Goal: Task Accomplishment & Management: Use online tool/utility

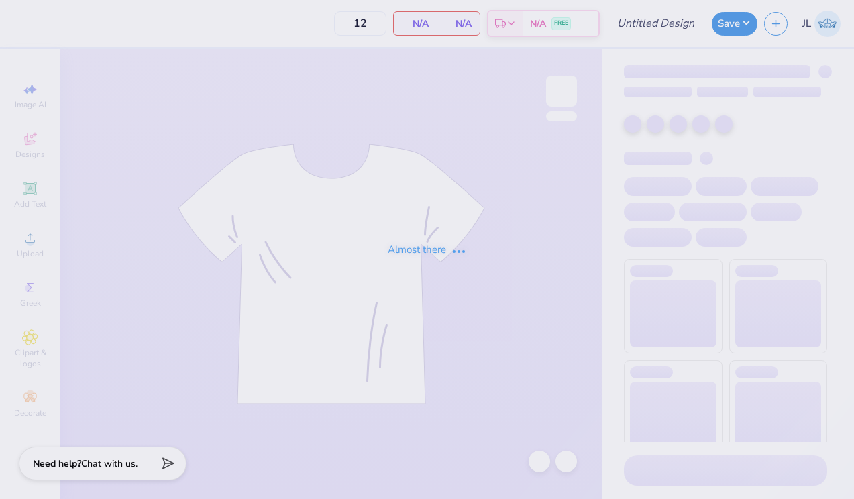
type input "navy greek tank"
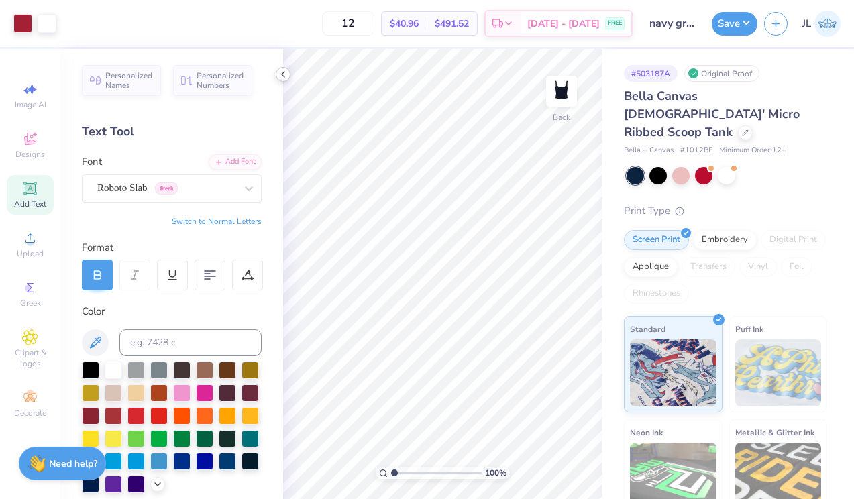
click at [284, 74] on icon at bounding box center [283, 74] width 11 height 11
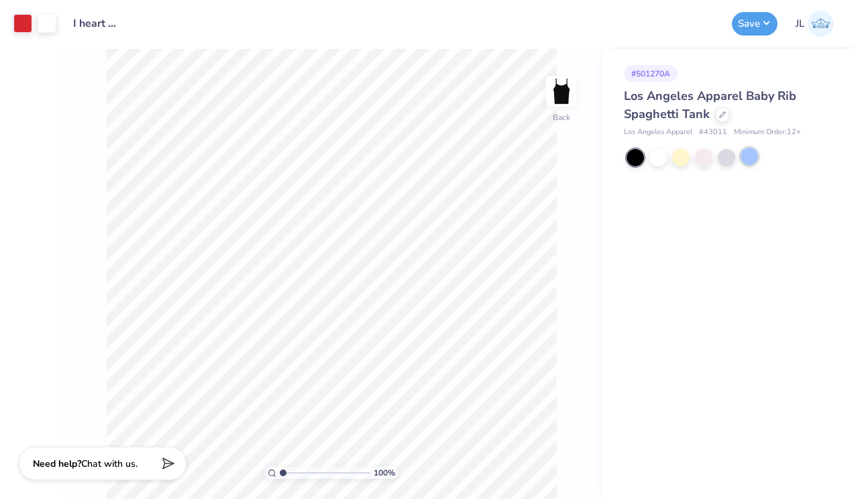
click at [745, 156] on div at bounding box center [748, 156] width 17 height 17
click at [679, 159] on div at bounding box center [680, 156] width 17 height 17
click at [662, 158] on div at bounding box center [657, 156] width 17 height 17
click at [642, 159] on div at bounding box center [634, 157] width 17 height 17
click at [705, 162] on div at bounding box center [703, 156] width 17 height 17
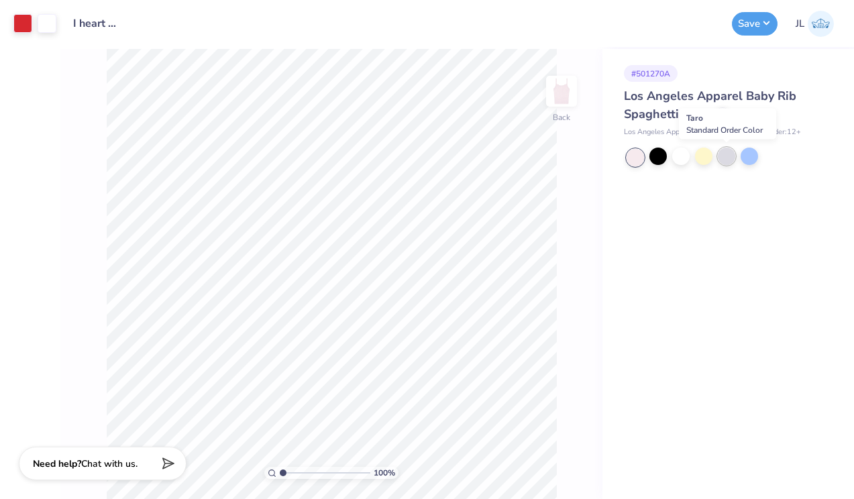
click at [730, 160] on div at bounding box center [725, 156] width 17 height 17
click at [640, 152] on div at bounding box center [634, 157] width 17 height 17
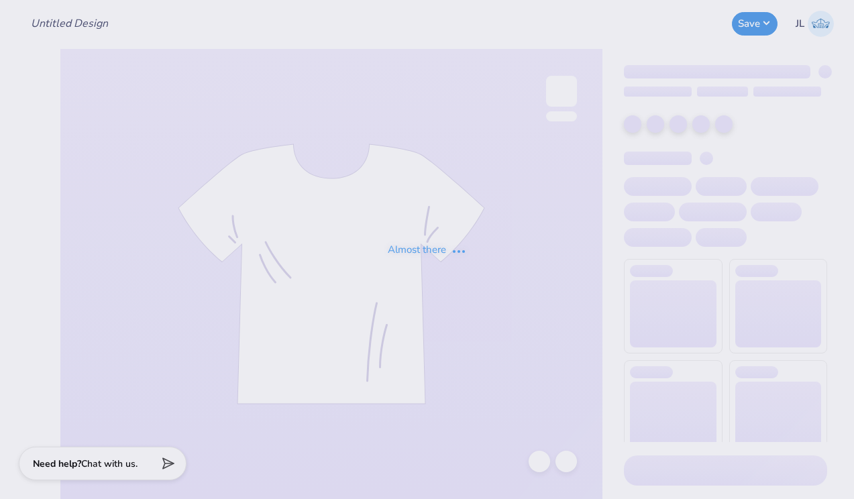
type input "butter sweats"
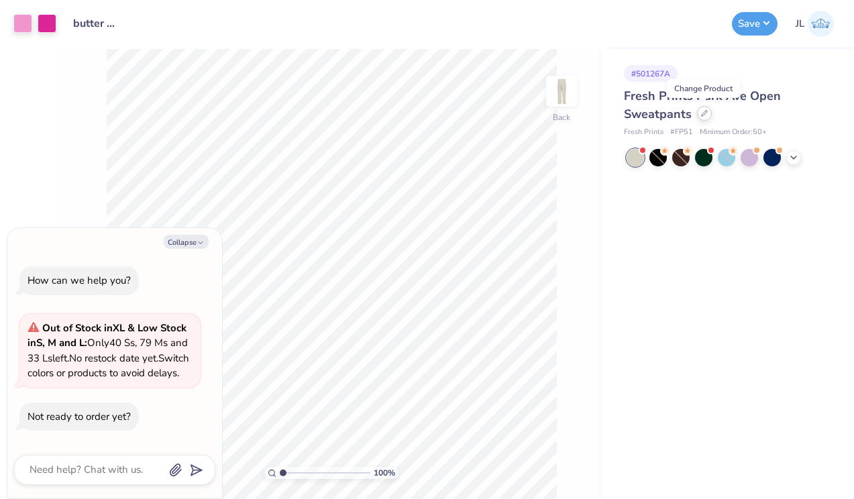
click at [704, 112] on icon at bounding box center [704, 113] width 7 height 7
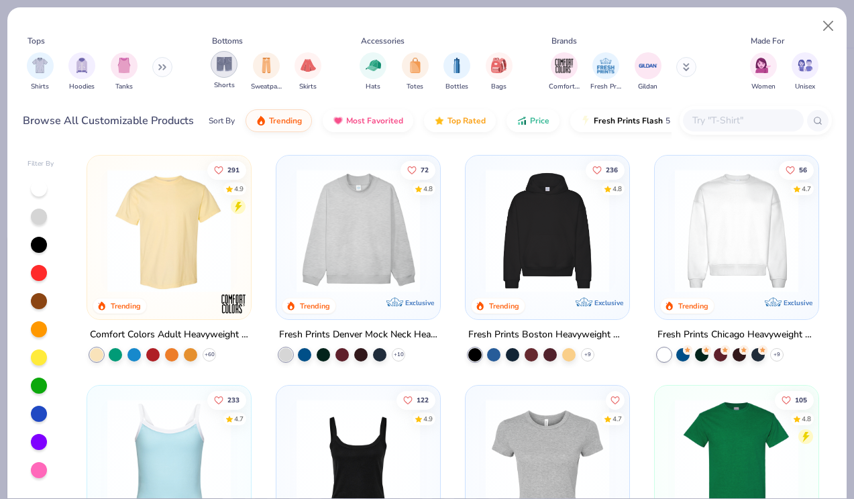
click at [225, 62] on img "filter for Shorts" at bounding box center [224, 63] width 15 height 15
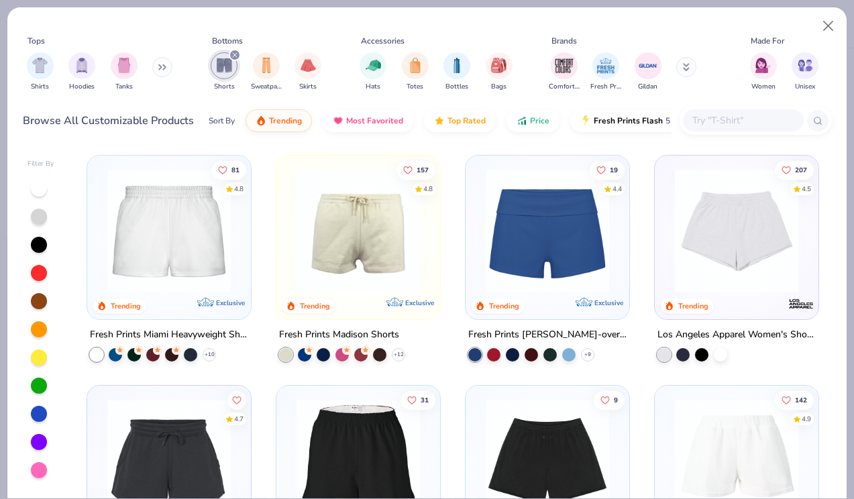
click at [176, 229] on img at bounding box center [169, 230] width 137 height 123
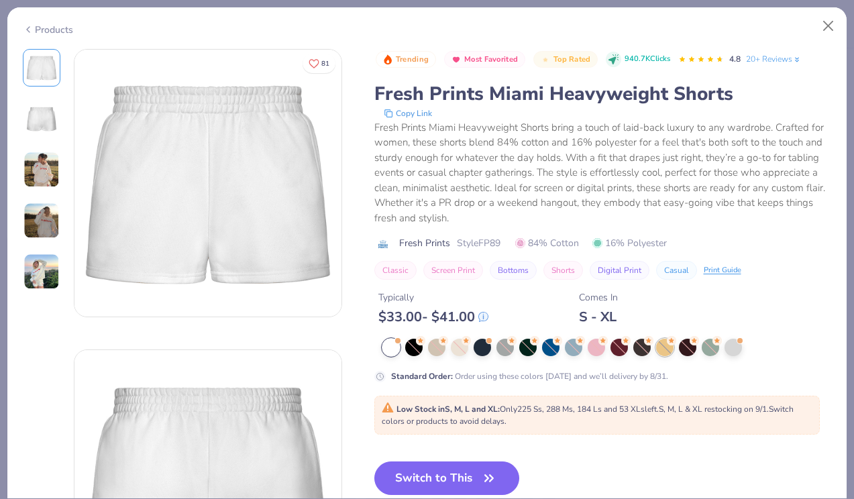
click at [665, 339] on div at bounding box center [664, 347] width 17 height 17
click at [661, 348] on div at bounding box center [664, 347] width 17 height 17
click at [479, 349] on div at bounding box center [481, 345] width 17 height 17
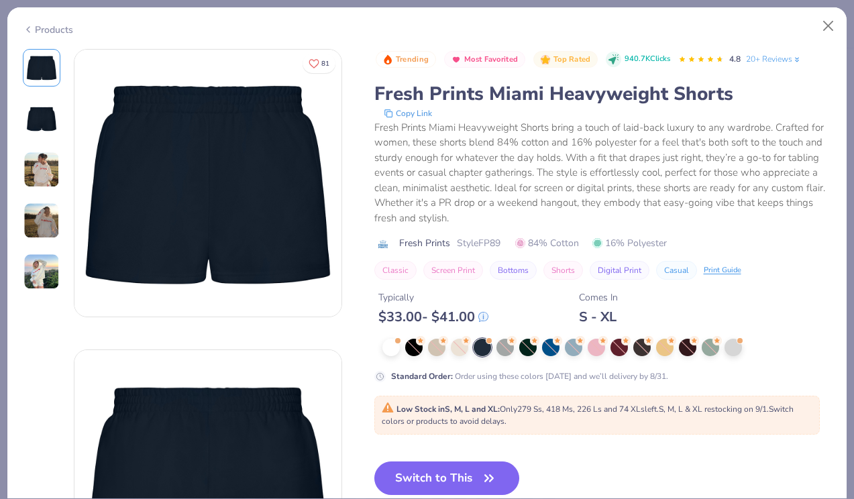
click at [56, 38] on div "Products" at bounding box center [426, 24] width 839 height 35
click at [56, 30] on div "Products" at bounding box center [48, 30] width 50 height 14
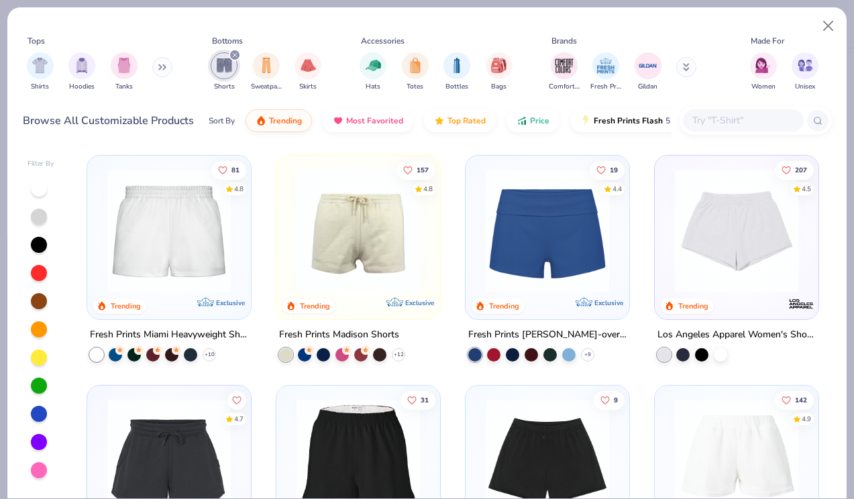
scroll to position [55, 0]
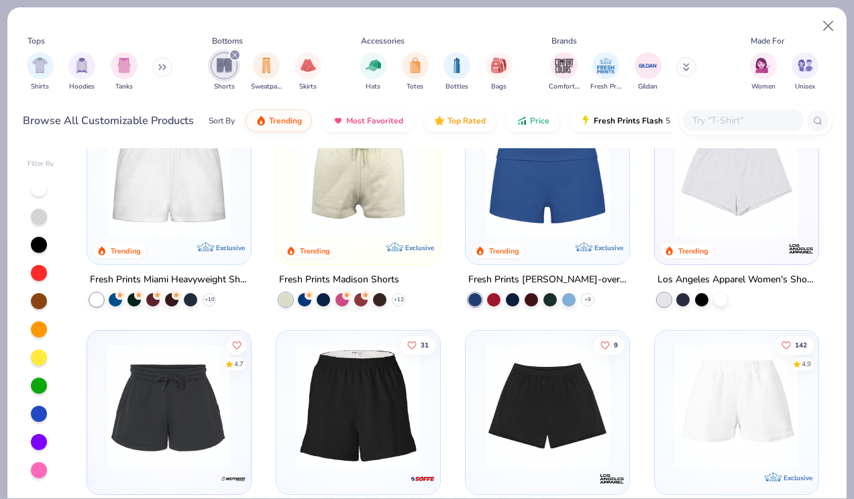
click at [365, 213] on img at bounding box center [358, 175] width 137 height 123
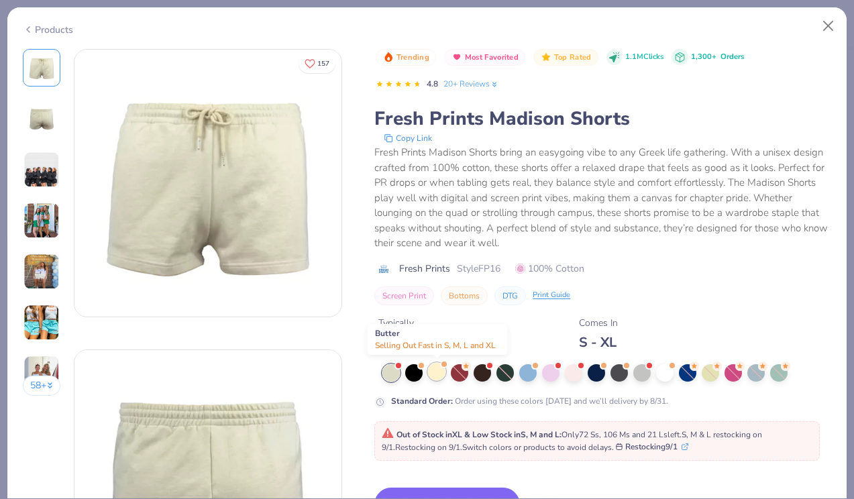
click at [441, 369] on div at bounding box center [436, 371] width 17 height 17
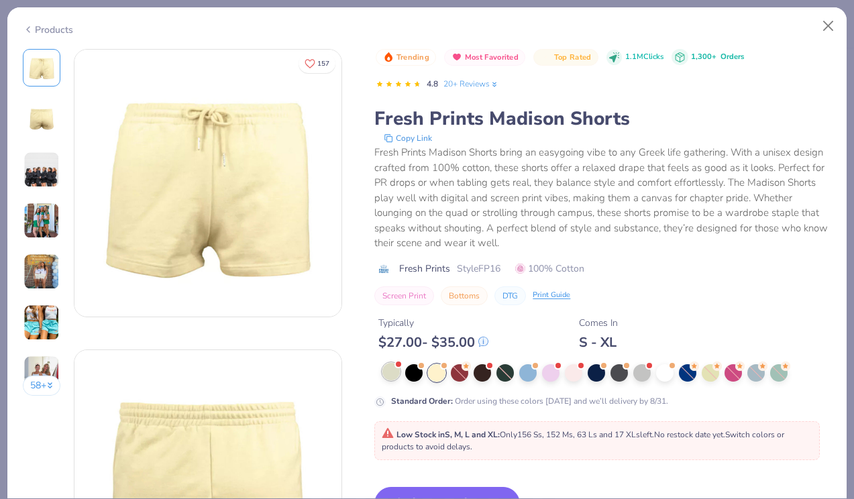
click at [394, 369] on div at bounding box center [390, 371] width 17 height 17
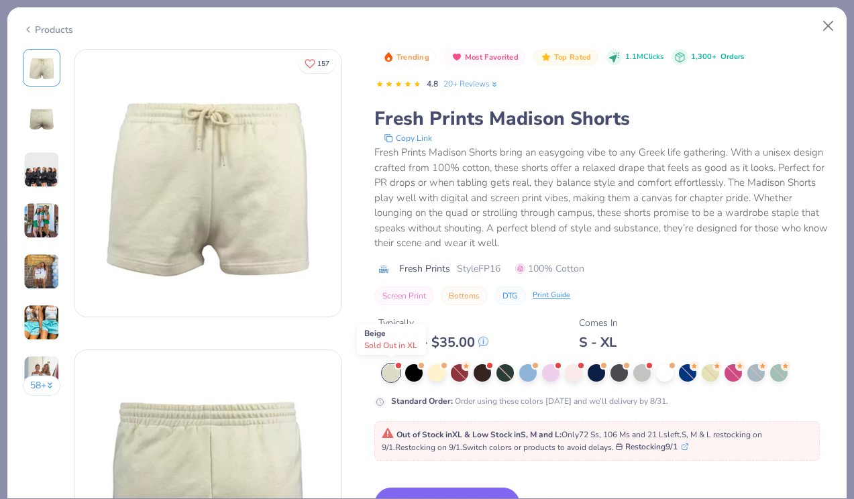
type textarea "x"
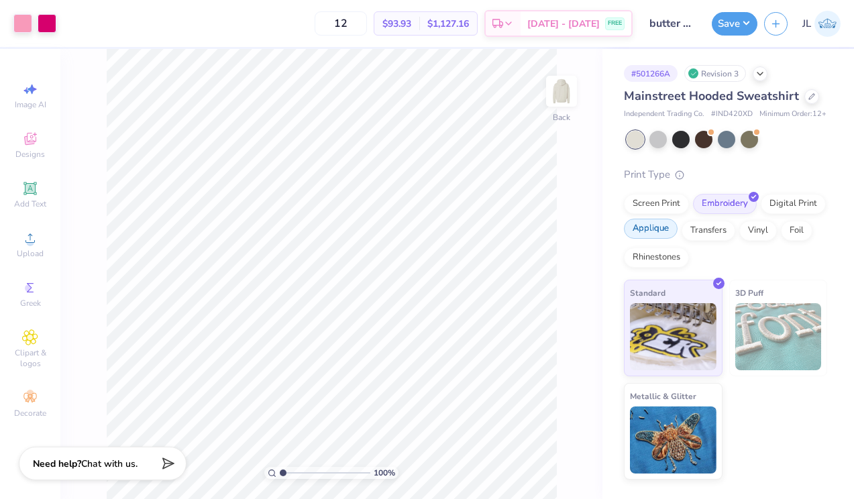
click at [644, 239] on div "Applique" at bounding box center [651, 229] width 54 height 20
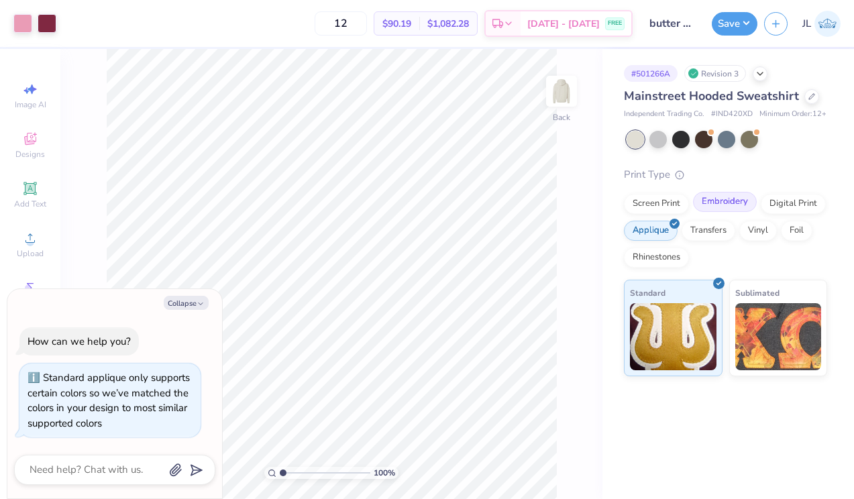
click at [711, 212] on div "Embroidery" at bounding box center [725, 202] width 64 height 20
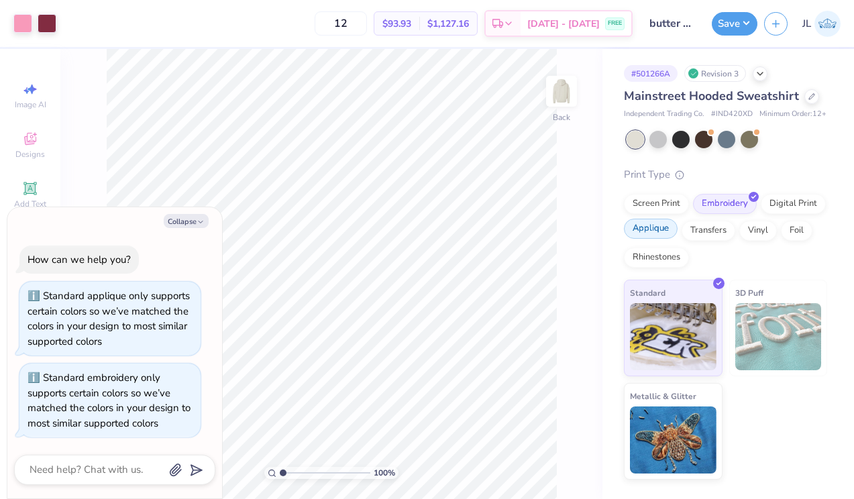
click at [654, 236] on div "Applique" at bounding box center [651, 229] width 54 height 20
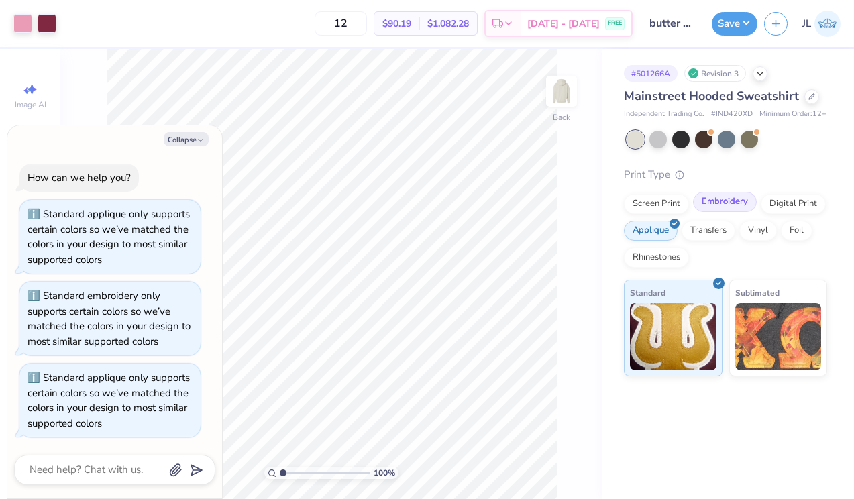
click at [710, 212] on div "Embroidery" at bounding box center [725, 202] width 64 height 20
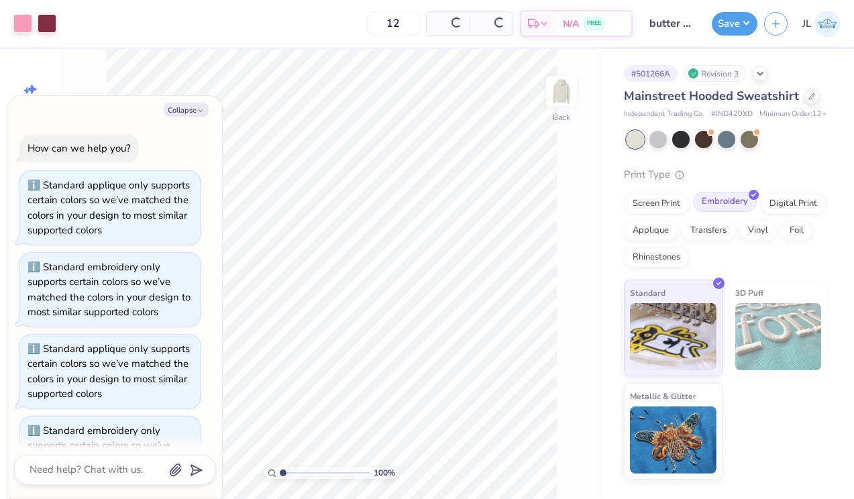
scroll to position [52, 0]
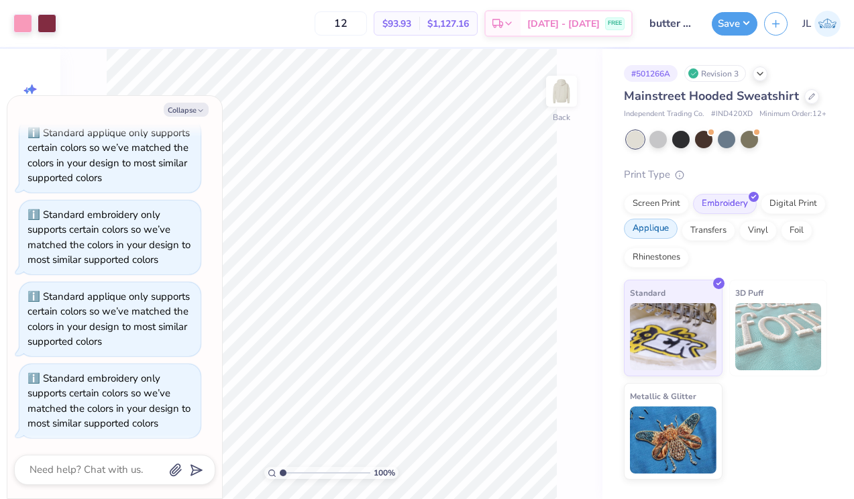
click at [640, 239] on div "Applique" at bounding box center [651, 229] width 54 height 20
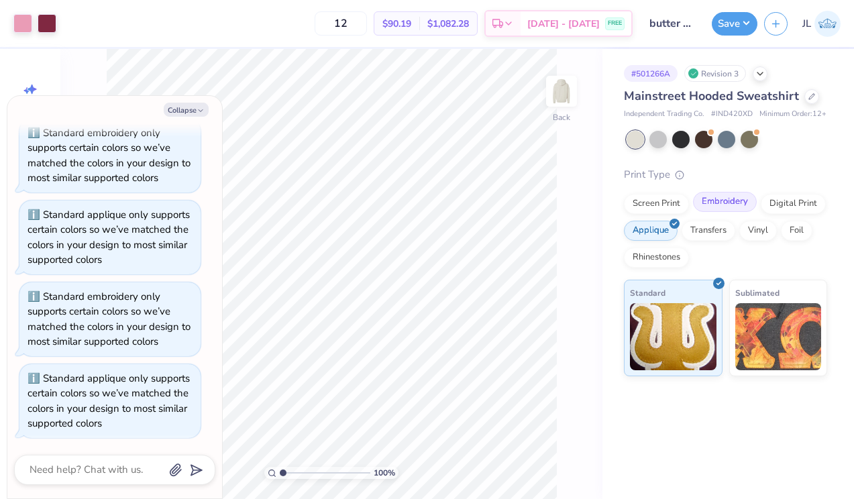
click at [700, 212] on div "Embroidery" at bounding box center [725, 202] width 64 height 20
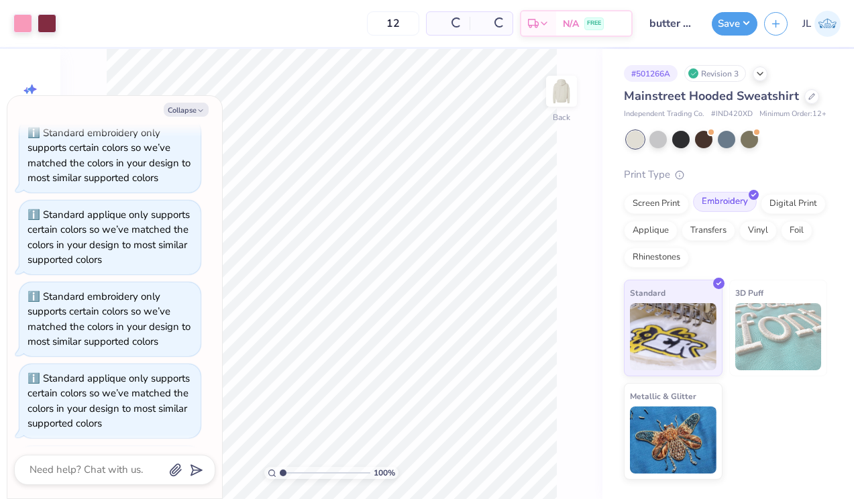
scroll to position [216, 0]
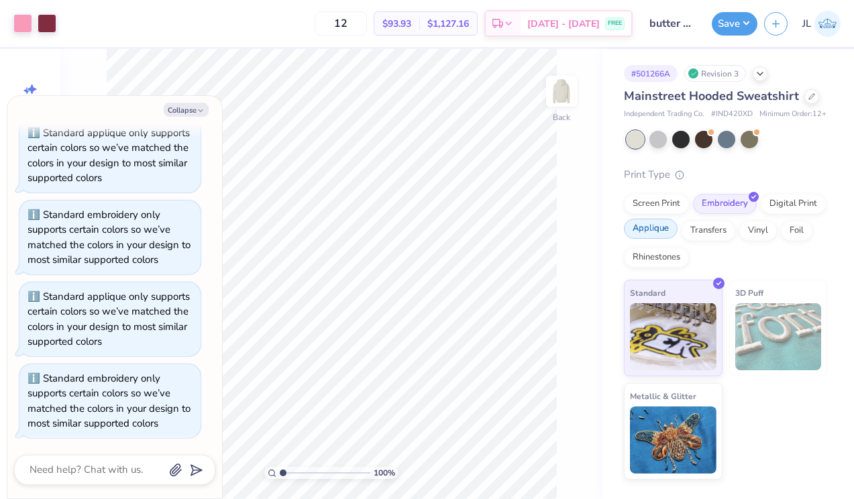
click at [656, 239] on div "Applique" at bounding box center [651, 229] width 54 height 20
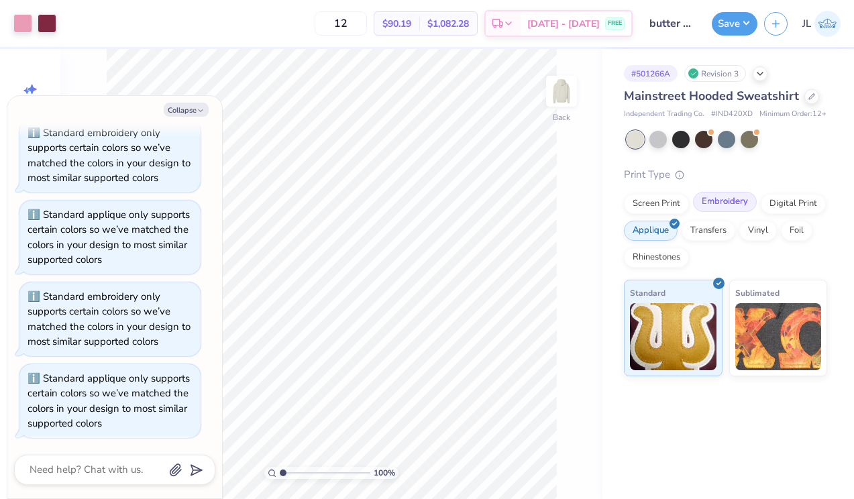
click at [698, 212] on div "Embroidery" at bounding box center [725, 202] width 64 height 20
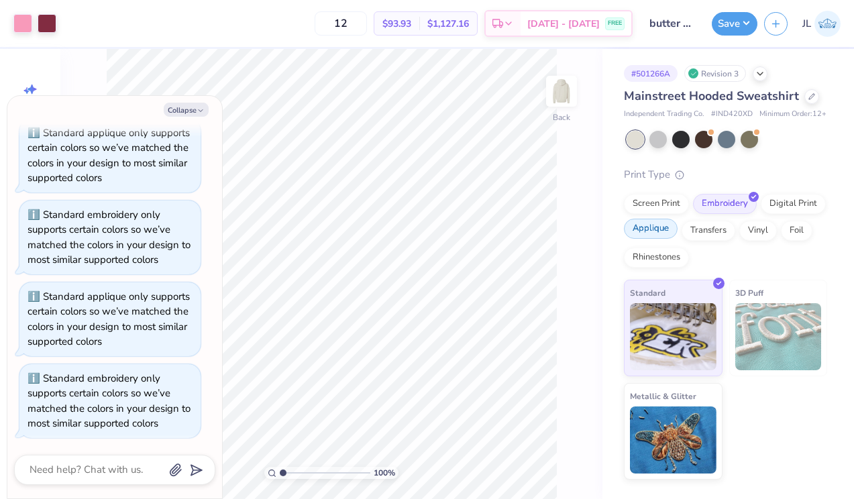
click at [662, 232] on div "Applique" at bounding box center [651, 229] width 54 height 20
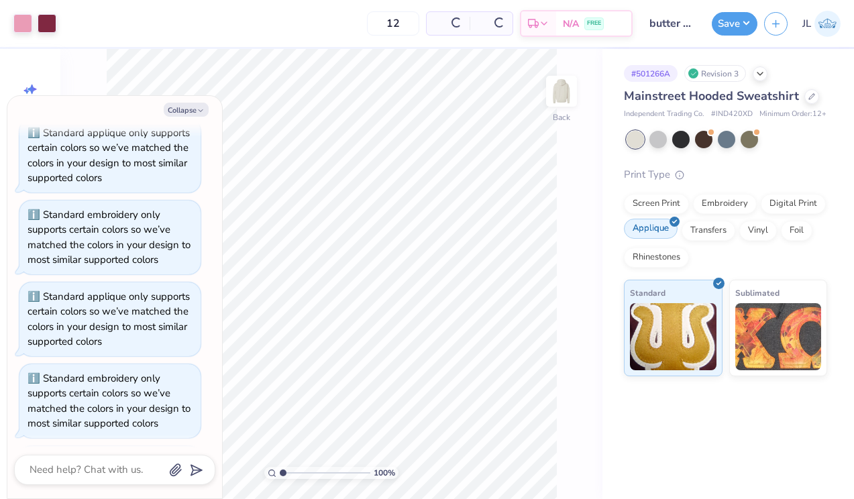
scroll to position [461, 0]
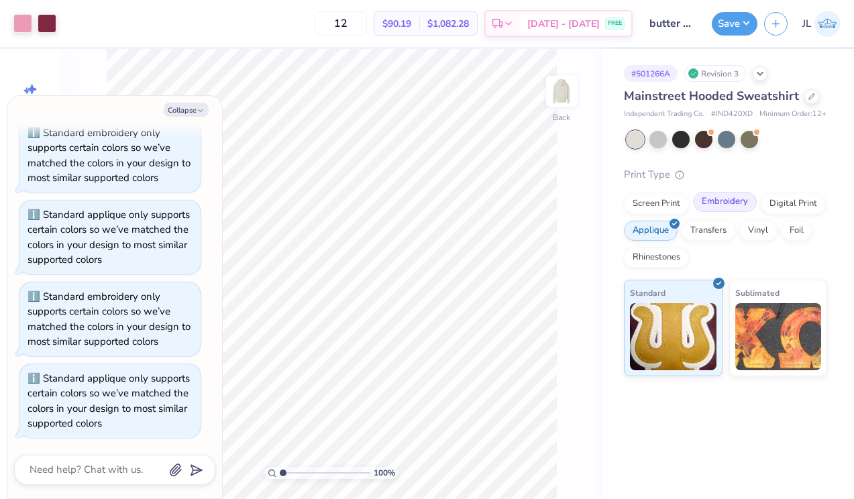
click at [710, 212] on div "Embroidery" at bounding box center [725, 202] width 64 height 20
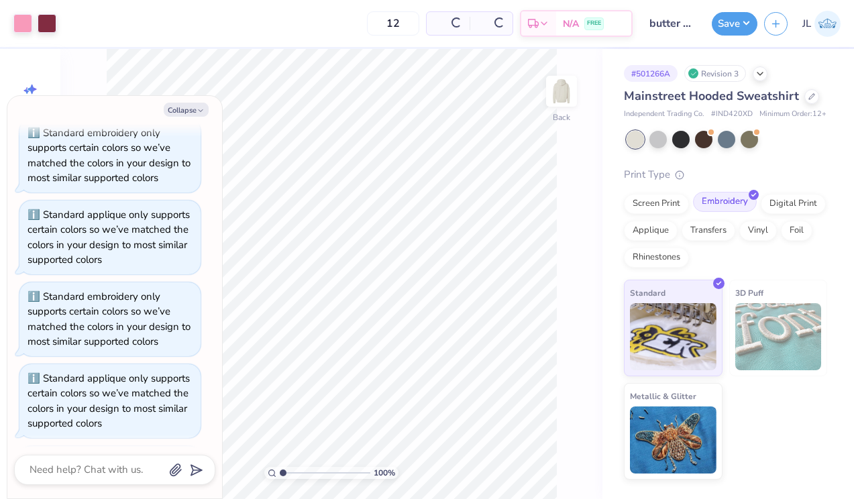
scroll to position [543, 0]
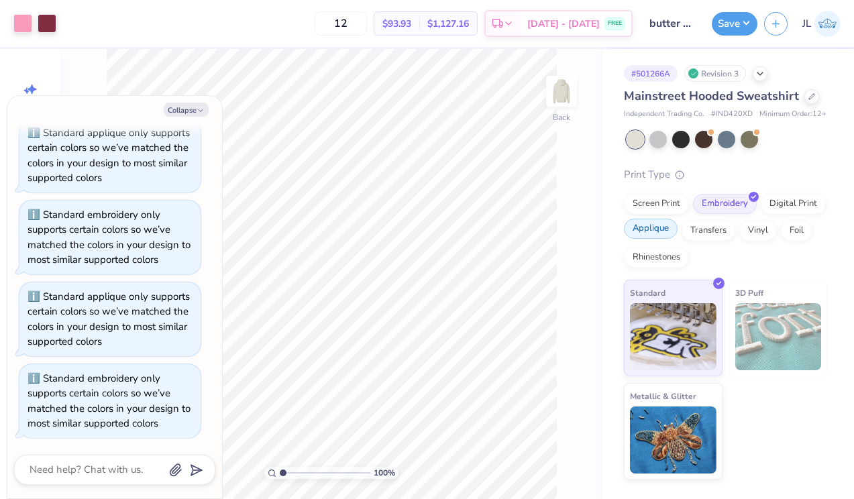
click at [651, 239] on div "Applique" at bounding box center [651, 229] width 54 height 20
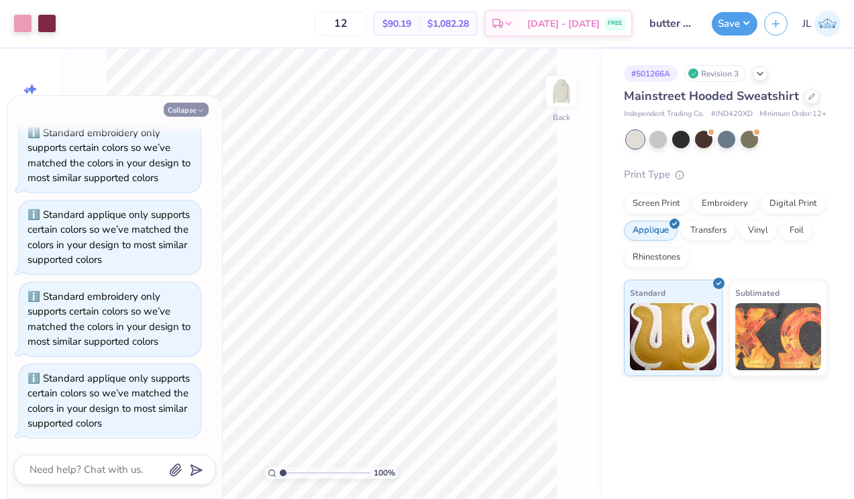
click at [184, 108] on button "Collapse" at bounding box center [186, 110] width 45 height 14
type textarea "x"
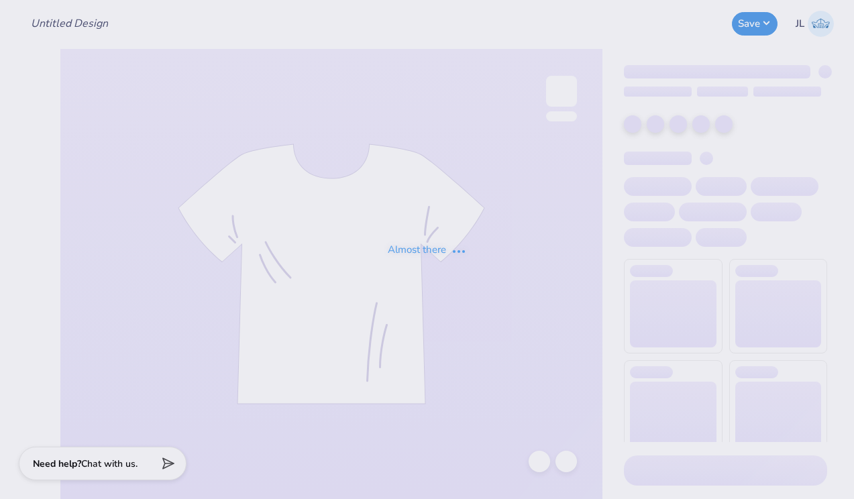
type input "butter sdt hoodie"
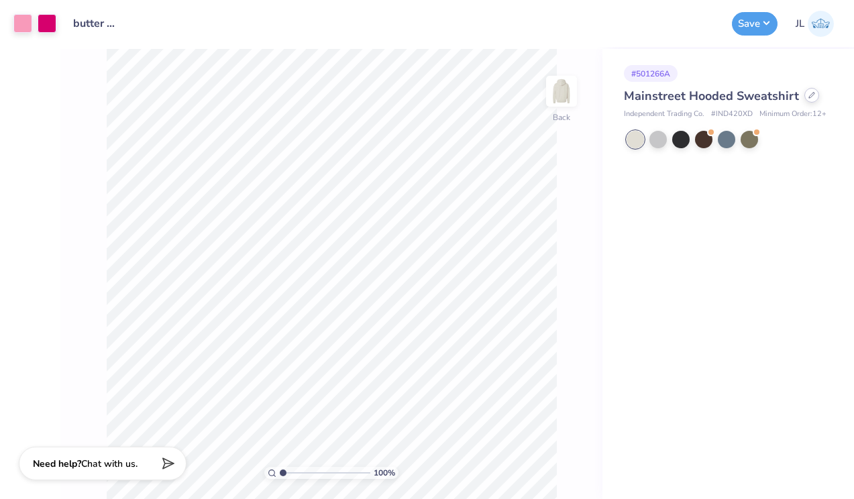
click at [808, 92] on icon at bounding box center [811, 95] width 7 height 7
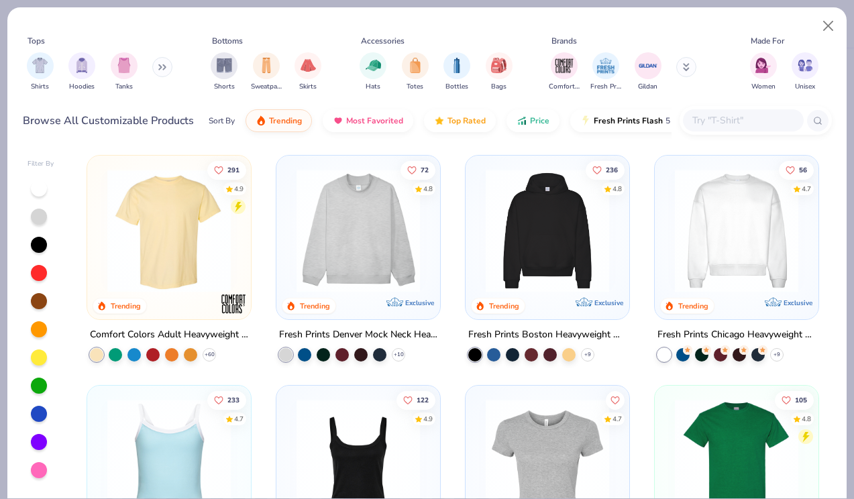
click at [731, 127] on input "text" at bounding box center [742, 120] width 103 height 15
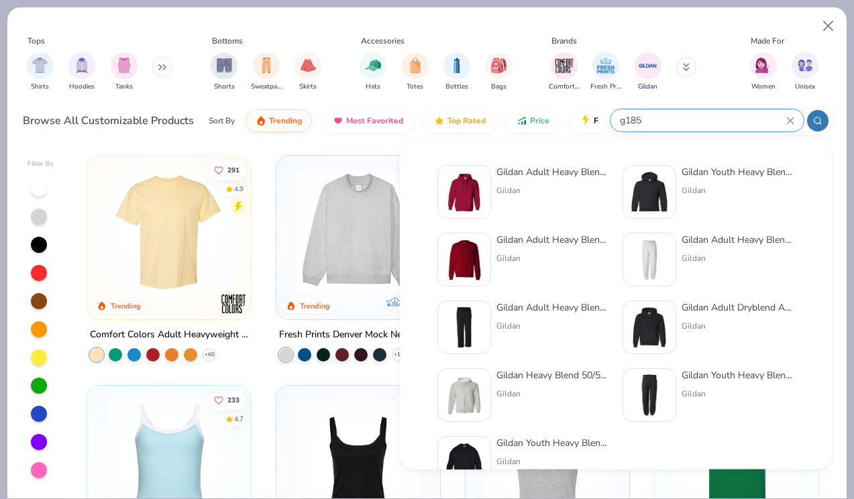
type input "g185"
click at [531, 168] on div "Gildan Adult Heavy Blend 8 Oz. 50/50 Hooded Sweatshirt" at bounding box center [552, 172] width 113 height 14
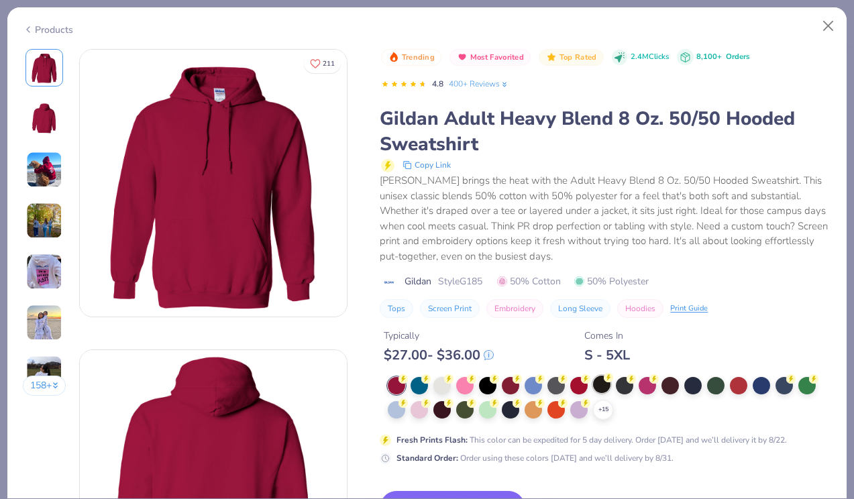
scroll to position [53, 0]
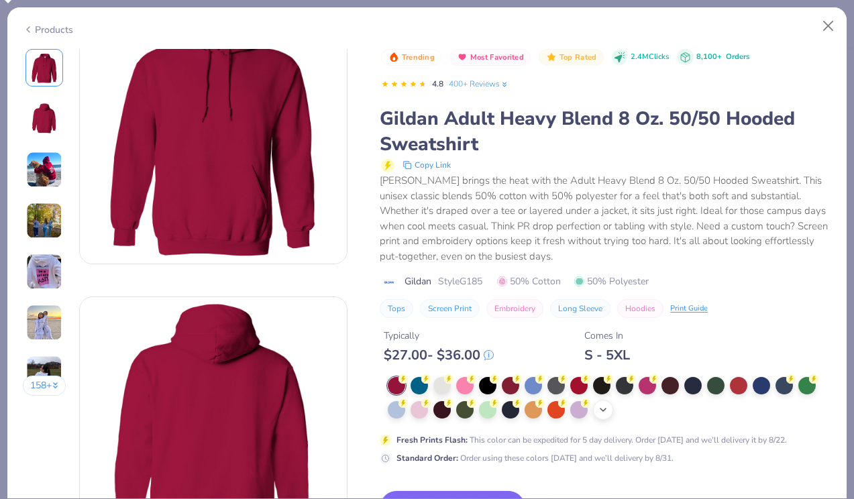
click at [598, 405] on icon at bounding box center [602, 409] width 11 height 11
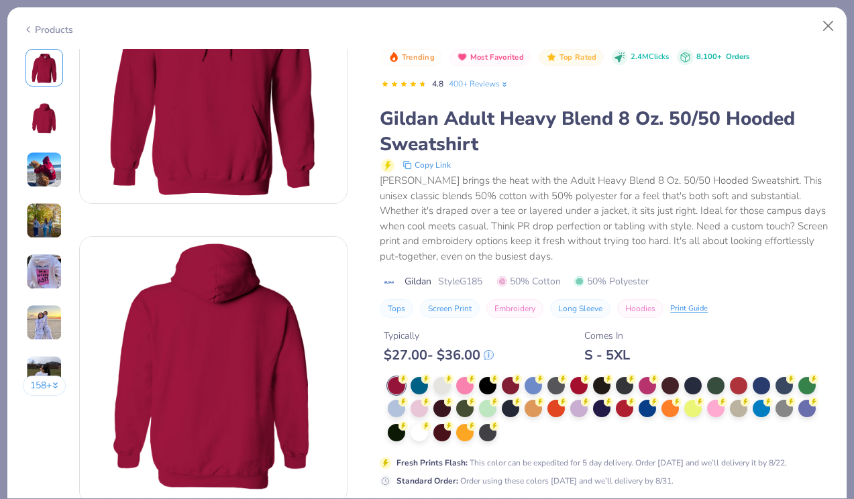
scroll to position [114, 0]
click at [736, 410] on div at bounding box center [738, 406] width 17 height 17
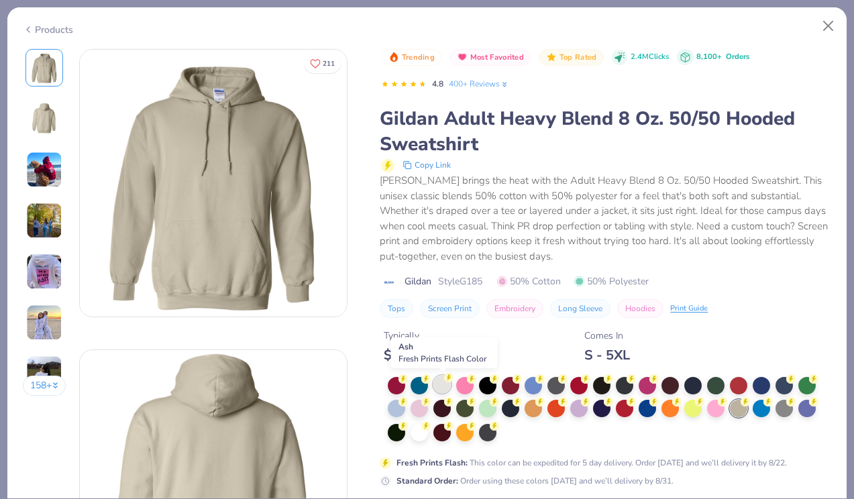
click at [437, 388] on div at bounding box center [441, 384] width 17 height 17
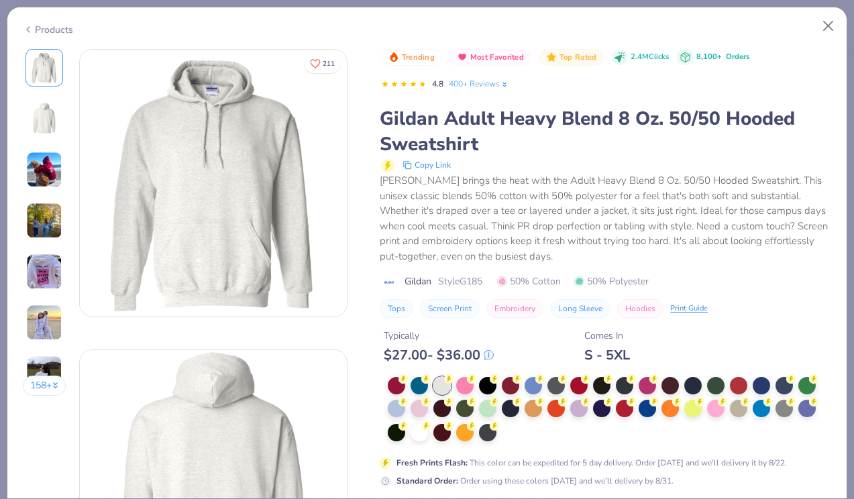
click at [62, 34] on div "Products" at bounding box center [426, 24] width 839 height 35
click at [56, 32] on div "Products" at bounding box center [48, 30] width 50 height 14
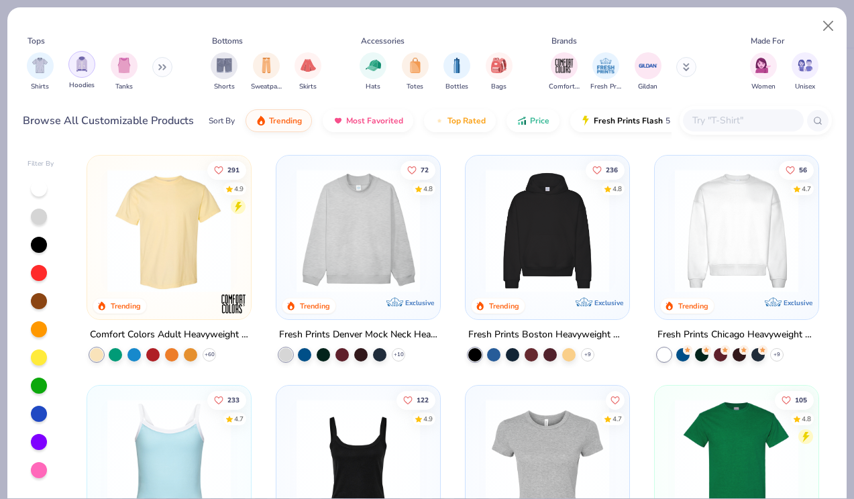
click at [80, 66] on img "filter for Hoodies" at bounding box center [81, 63] width 15 height 15
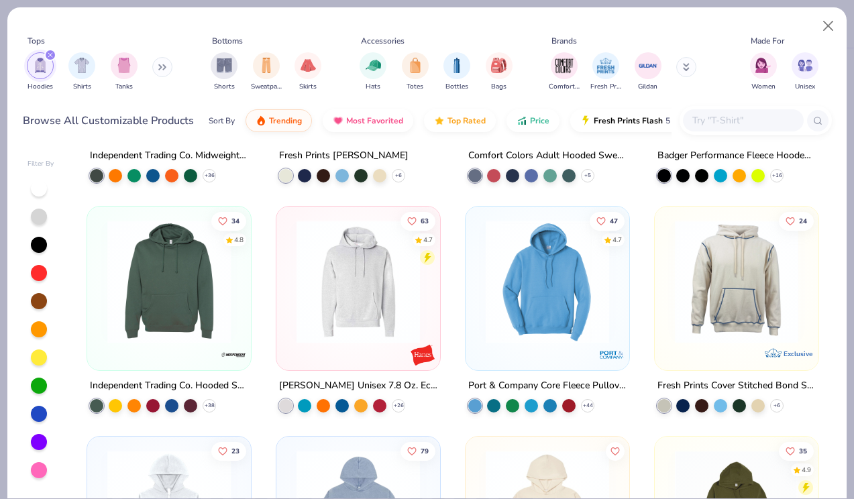
scroll to position [695, 0]
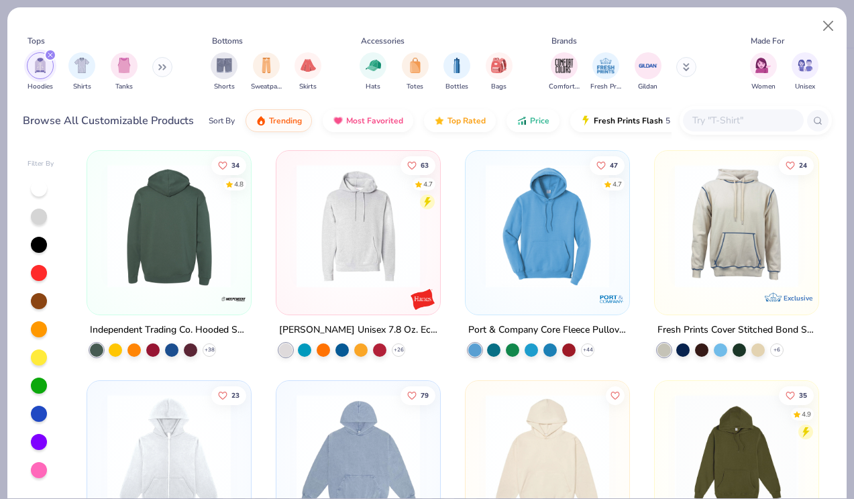
click at [101, 245] on img at bounding box center [32, 225] width 137 height 123
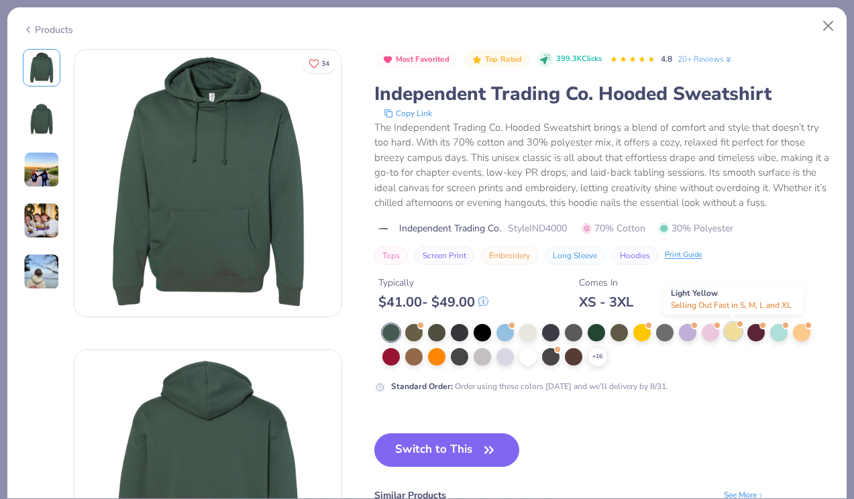
click at [732, 325] on div at bounding box center [732, 331] width 17 height 17
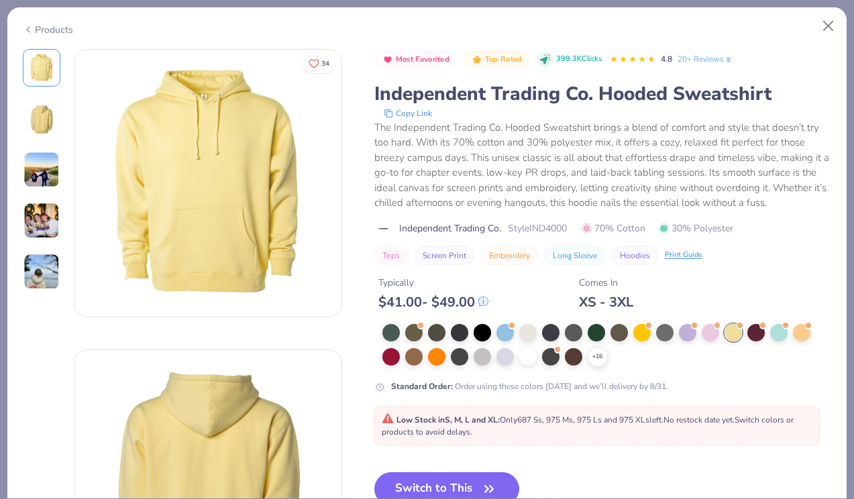
click at [54, 30] on div "Products" at bounding box center [48, 30] width 50 height 14
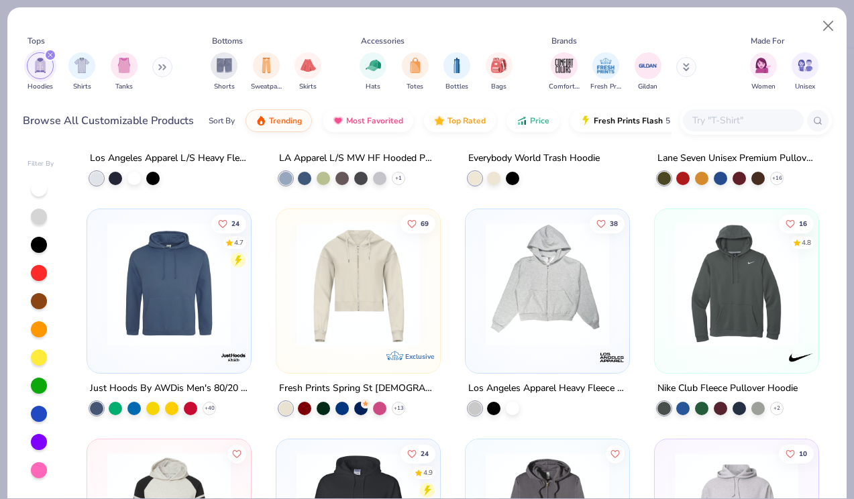
scroll to position [1097, 0]
click at [53, 52] on div "filter for Hoodies" at bounding box center [50, 55] width 12 height 12
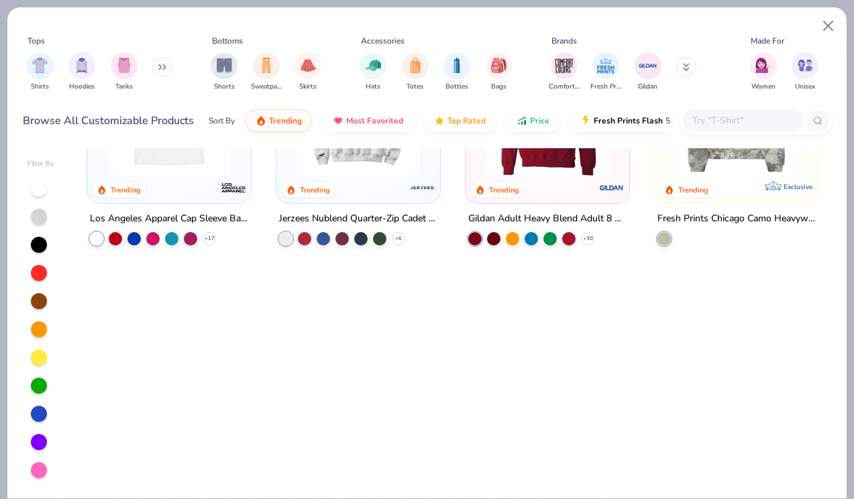
scroll to position [1035, 0]
click at [722, 124] on input "text" at bounding box center [742, 120] width 103 height 15
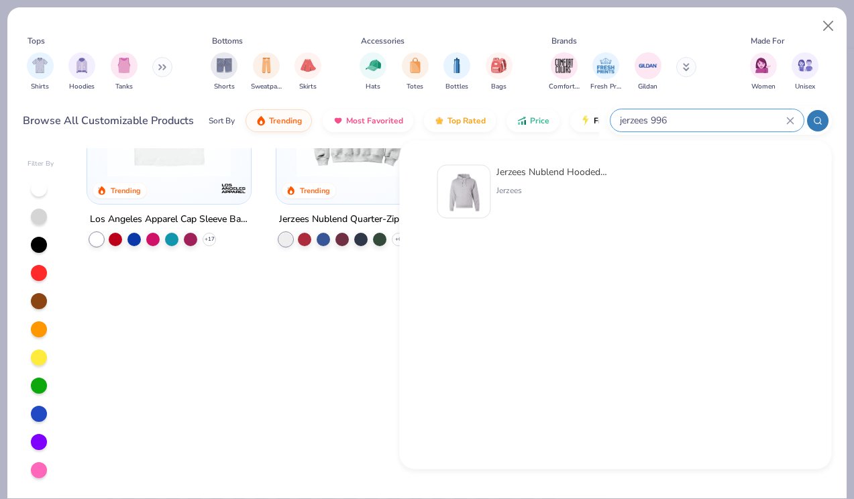
type input "jerzees 996"
click at [569, 172] on div "Jerzees Nublend Hooded Sweatshirt" at bounding box center [552, 172] width 113 height 14
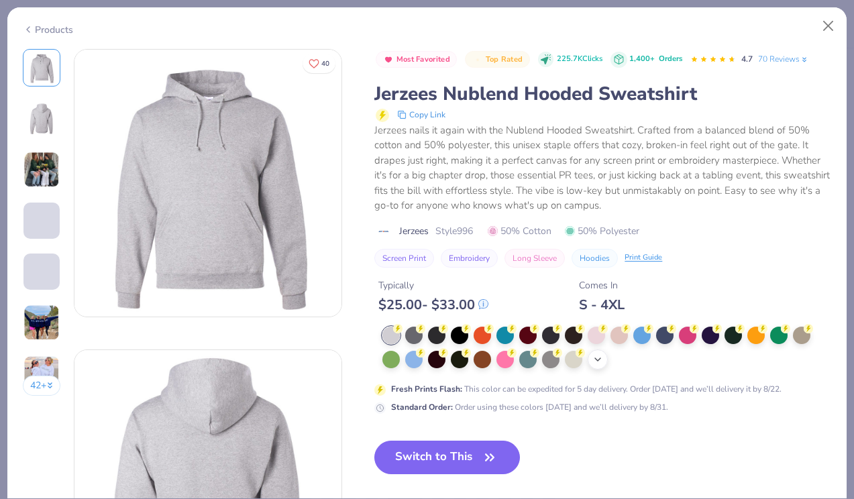
click at [599, 362] on icon at bounding box center [597, 359] width 11 height 11
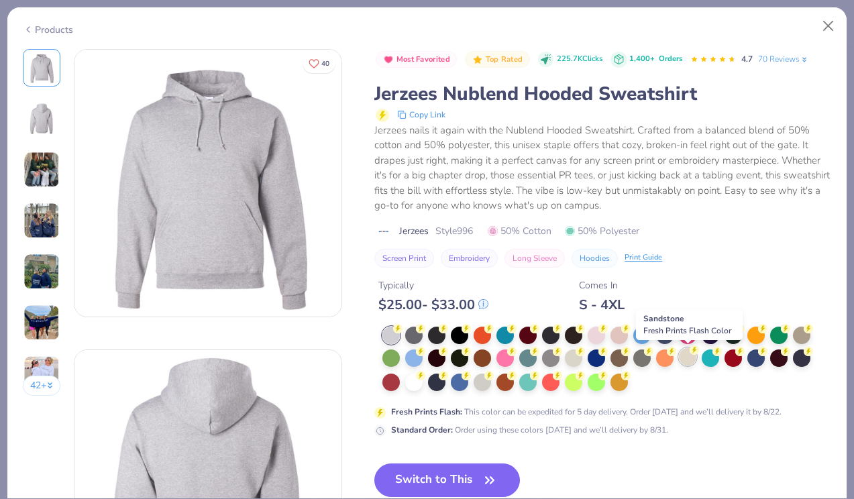
click at [683, 353] on div at bounding box center [687, 356] width 17 height 17
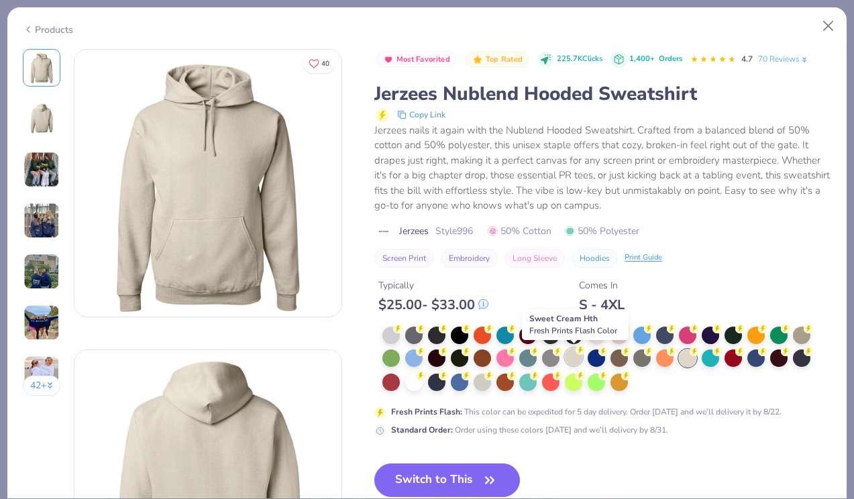
click at [402, 333] on circle at bounding box center [397, 328] width 9 height 9
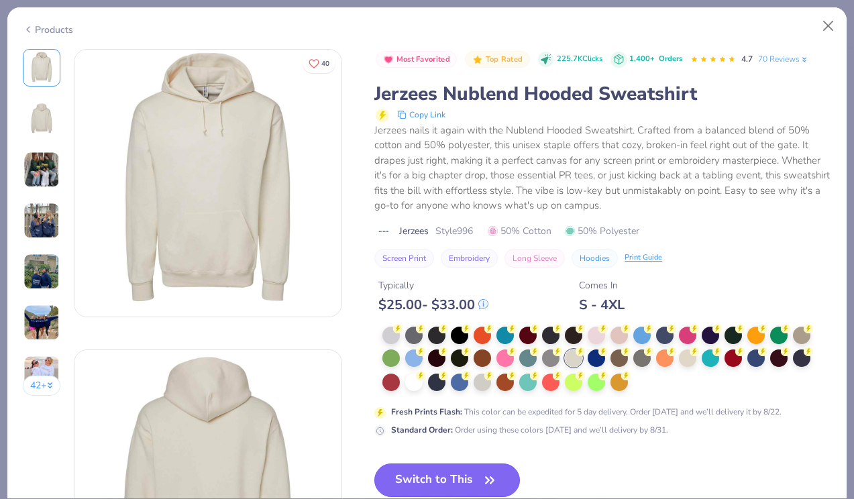
click at [442, 482] on button "Switch to This" at bounding box center [447, 480] width 146 height 34
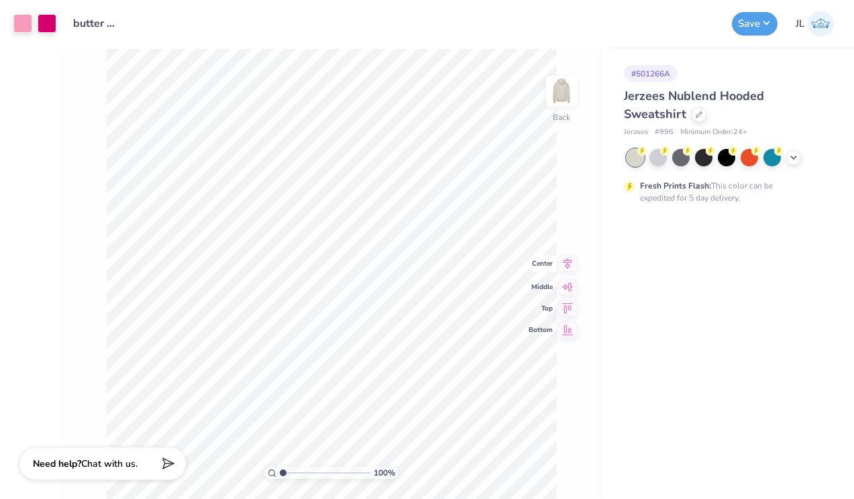
click at [560, 260] on icon at bounding box center [567, 263] width 19 height 16
click at [760, 28] on button "Save" at bounding box center [755, 21] width 46 height 23
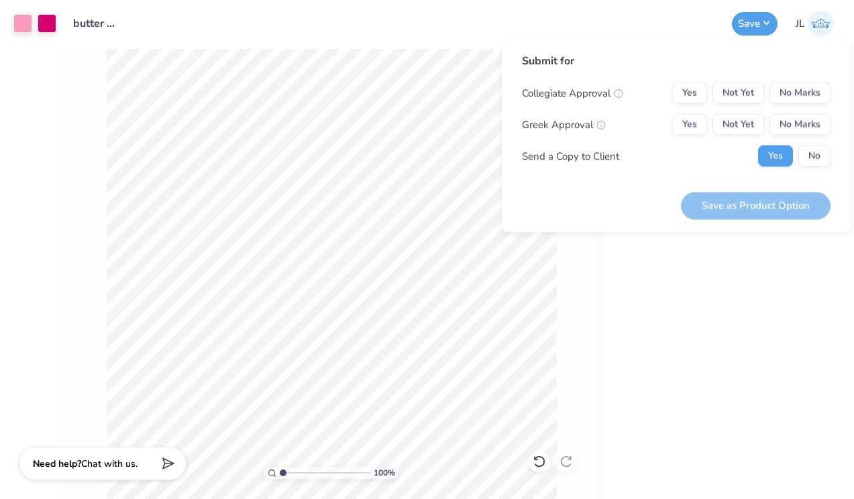
click at [664, 127] on div "Greek Approval Yes Not Yet No Marks" at bounding box center [676, 124] width 308 height 21
click at [679, 123] on button "Yes" at bounding box center [689, 124] width 35 height 21
click at [791, 101] on button "No Marks" at bounding box center [799, 92] width 61 height 21
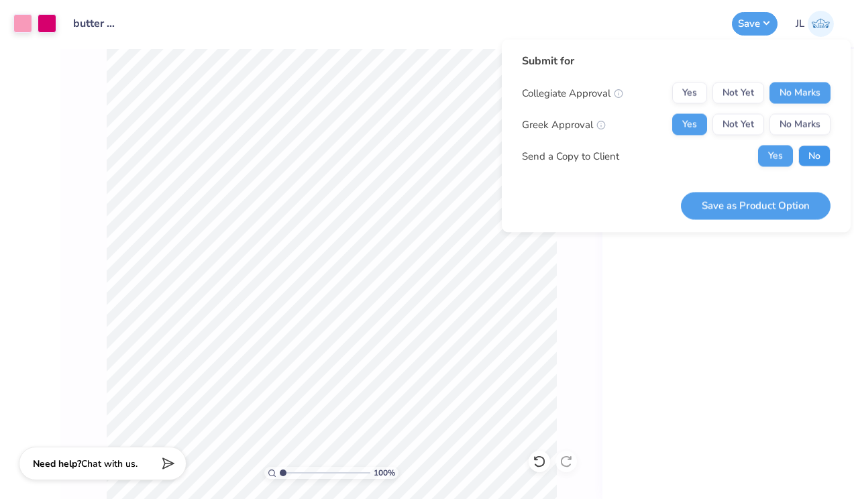
click at [808, 159] on button "No" at bounding box center [814, 156] width 32 height 21
click at [750, 188] on div "Save as Product Option" at bounding box center [756, 198] width 150 height 42
click at [741, 192] on button "Save as Product Option" at bounding box center [756, 205] width 150 height 27
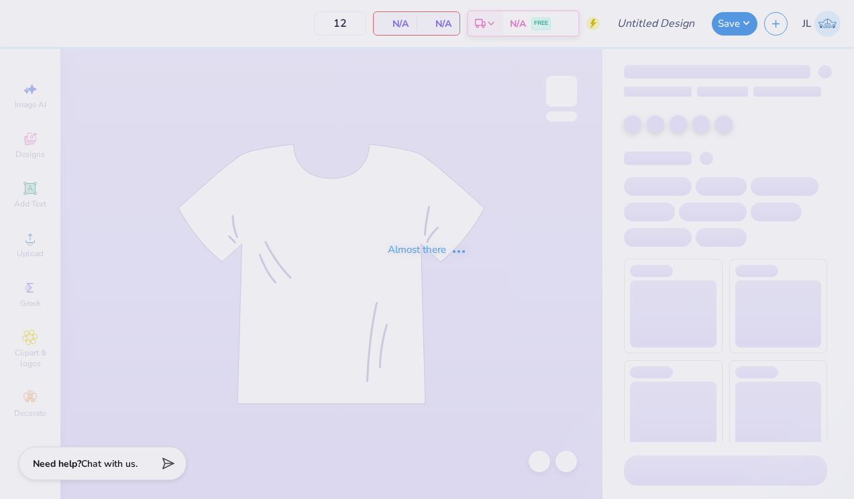
type input "butter sdt hoodie"
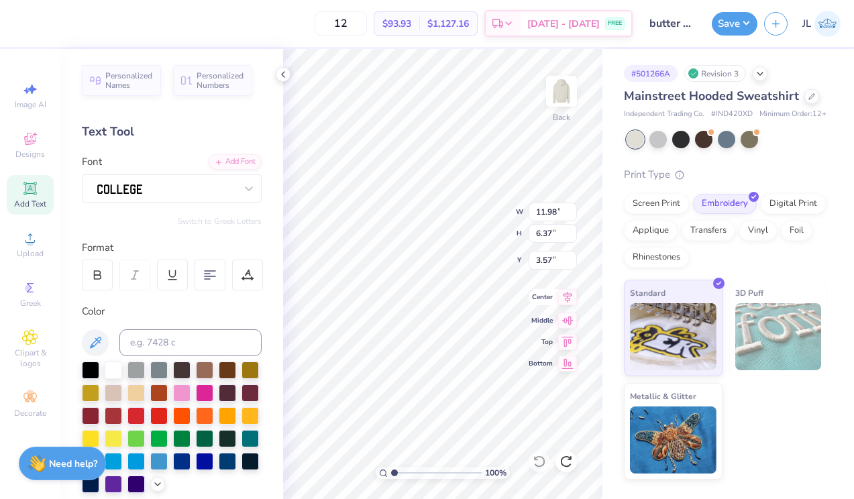
click at [563, 291] on icon at bounding box center [567, 297] width 19 height 16
click at [647, 239] on div "Applique" at bounding box center [651, 229] width 54 height 20
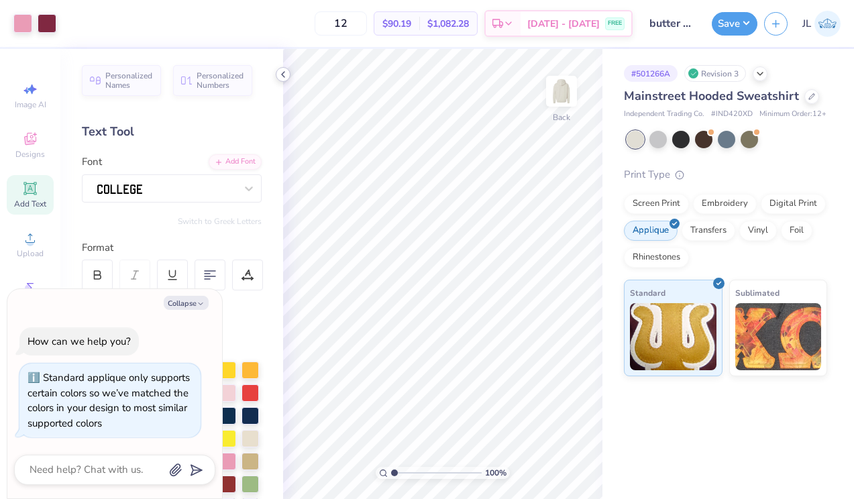
click at [285, 76] on icon at bounding box center [283, 74] width 11 height 11
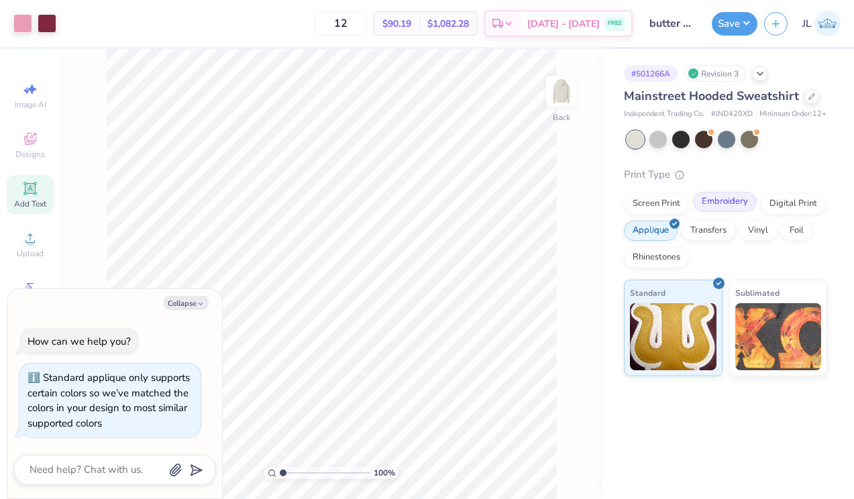
click at [728, 207] on div "Embroidery" at bounding box center [725, 202] width 64 height 20
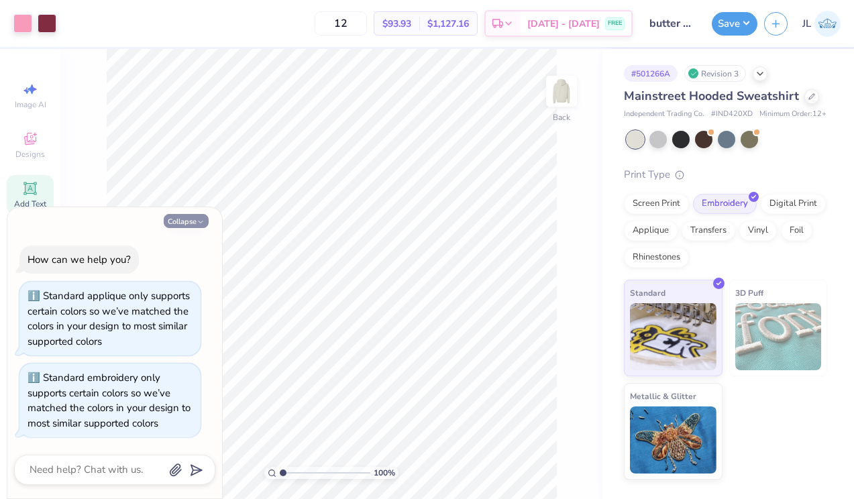
click at [179, 225] on button "Collapse" at bounding box center [186, 221] width 45 height 14
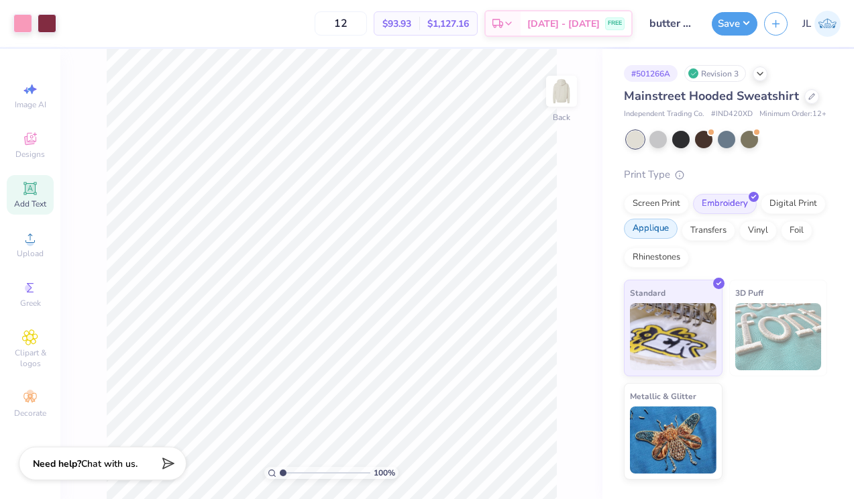
click at [643, 239] on div "Applique" at bounding box center [651, 229] width 54 height 20
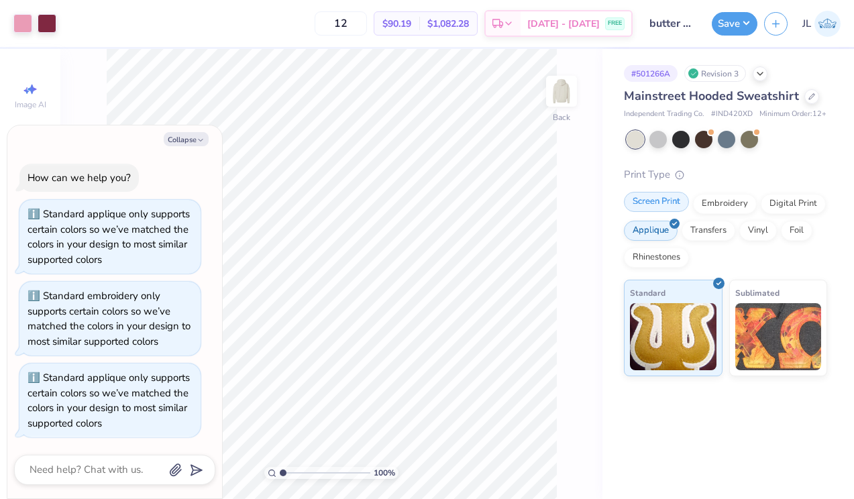
click at [657, 210] on div "Screen Print" at bounding box center [656, 202] width 65 height 20
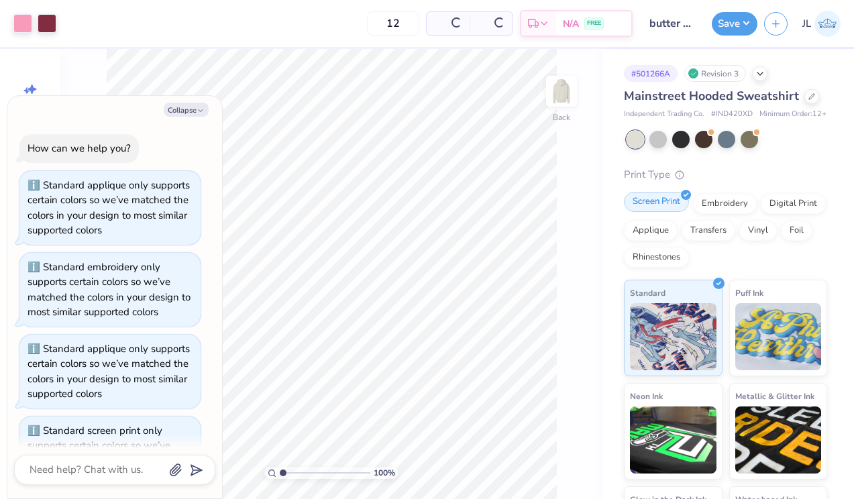
scroll to position [52, 0]
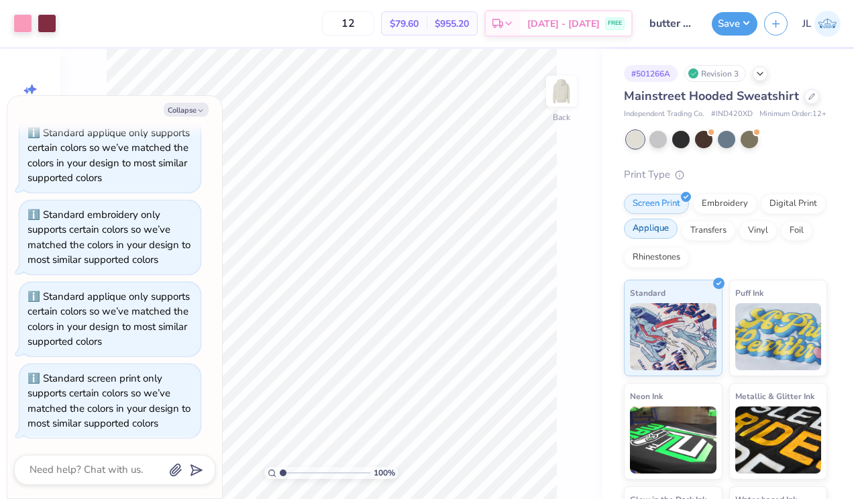
click at [650, 239] on div "Applique" at bounding box center [651, 229] width 54 height 20
type textarea "x"
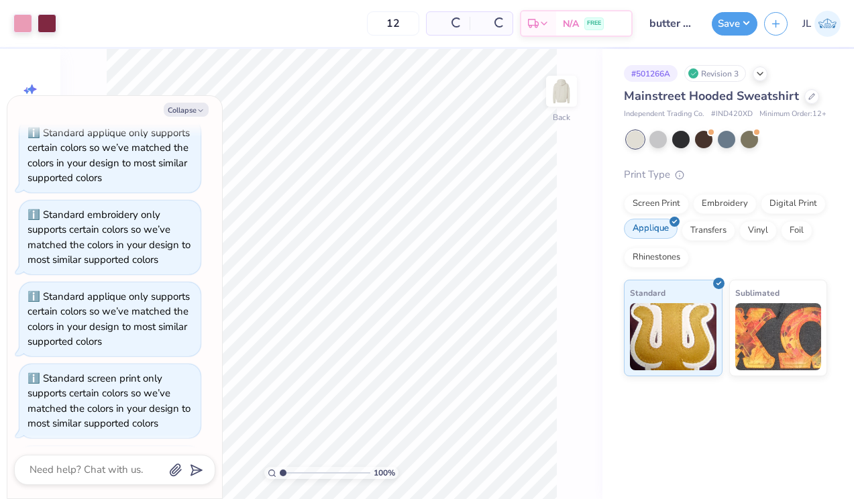
scroll to position [134, 0]
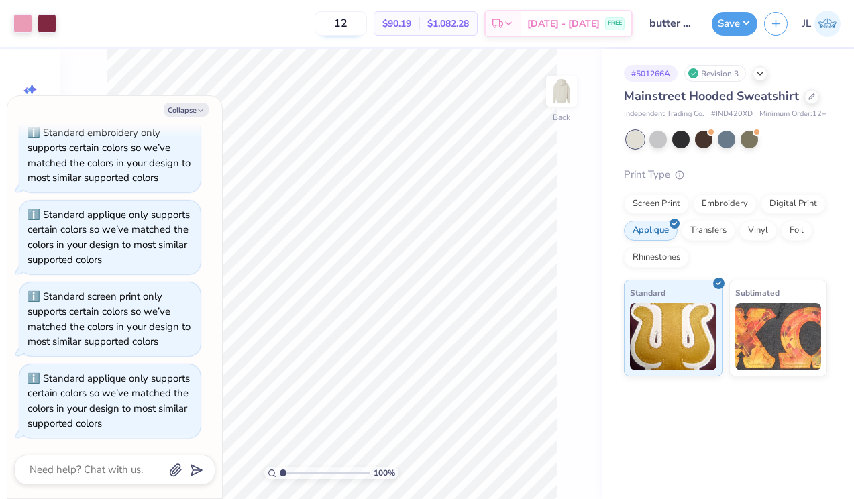
click at [367, 22] on input "12" at bounding box center [340, 23] width 52 height 24
type input "1"
type input "24"
click at [724, 205] on div "Embroidery" at bounding box center [725, 202] width 64 height 20
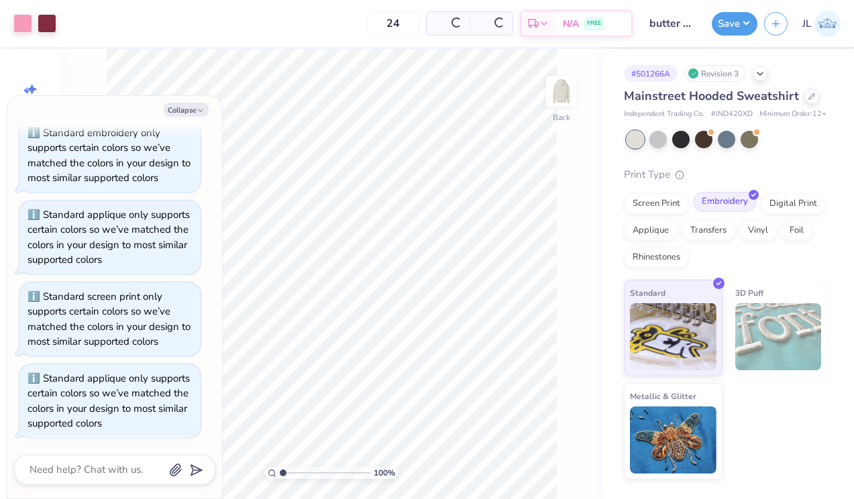
scroll to position [216, 0]
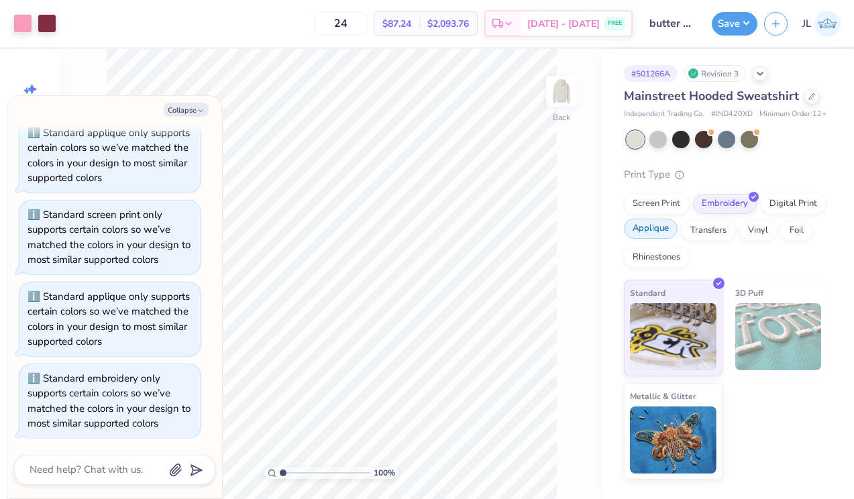
click at [650, 236] on div "Applique" at bounding box center [651, 229] width 54 height 20
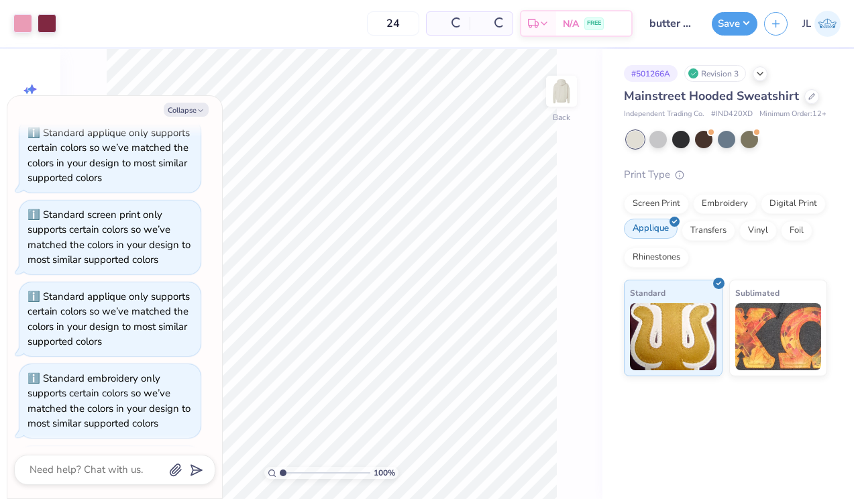
scroll to position [298, 0]
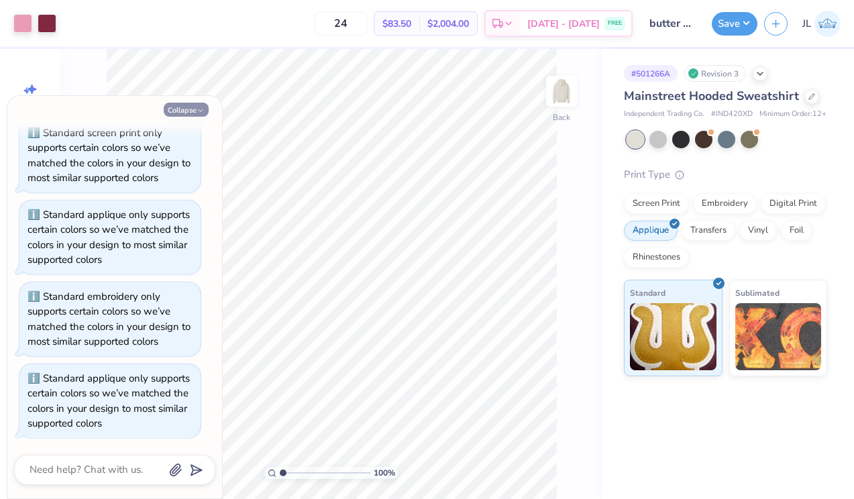
click at [195, 107] on button "Collapse" at bounding box center [186, 110] width 45 height 14
type textarea "x"
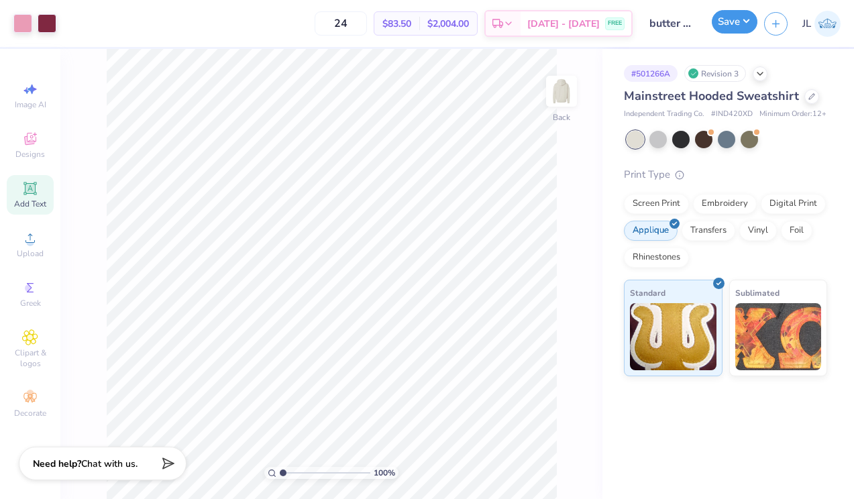
click at [723, 29] on button "Save" at bounding box center [734, 21] width 46 height 23
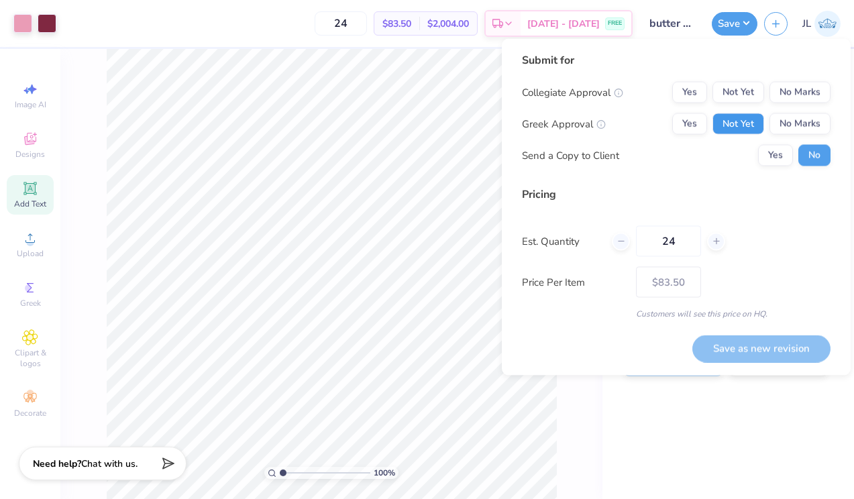
click at [746, 123] on button "Not Yet" at bounding box center [738, 123] width 52 height 21
click at [787, 91] on button "No Marks" at bounding box center [799, 92] width 61 height 21
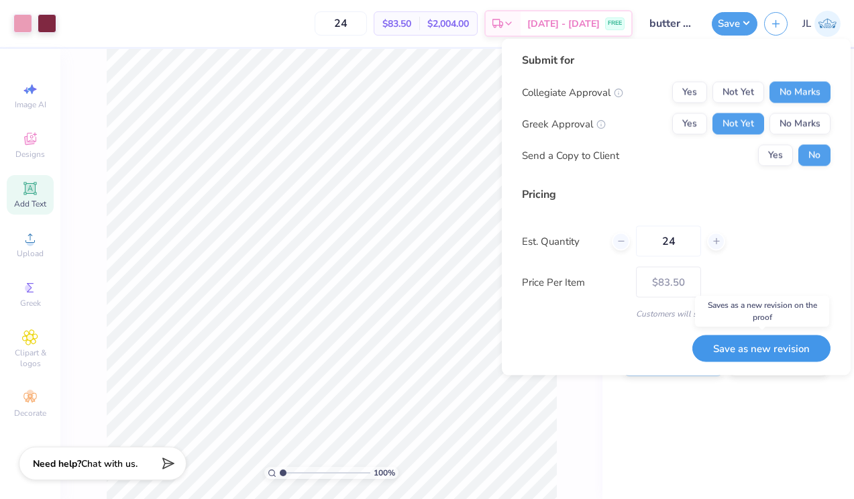
click at [769, 357] on button "Save as new revision" at bounding box center [761, 348] width 138 height 27
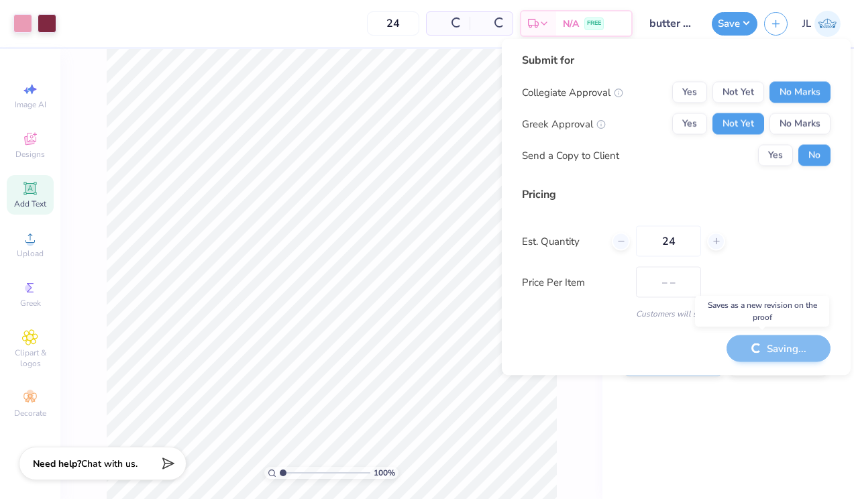
type input "$83.50"
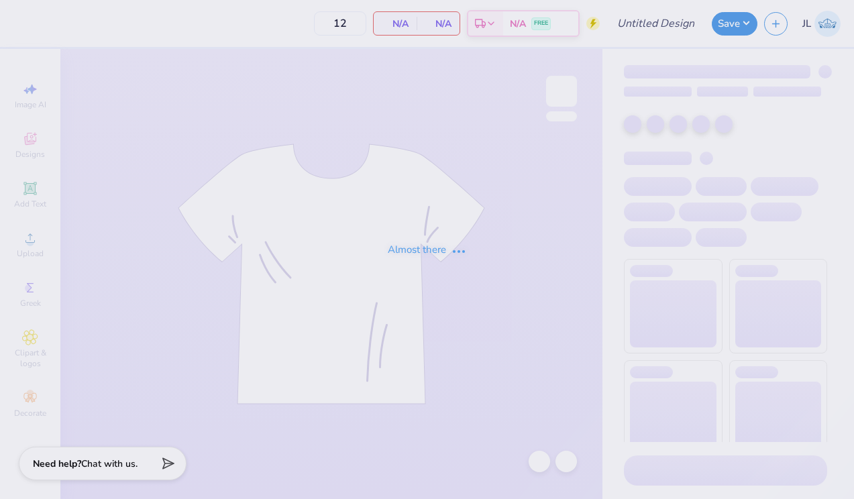
type input "butter sdt hoodie"
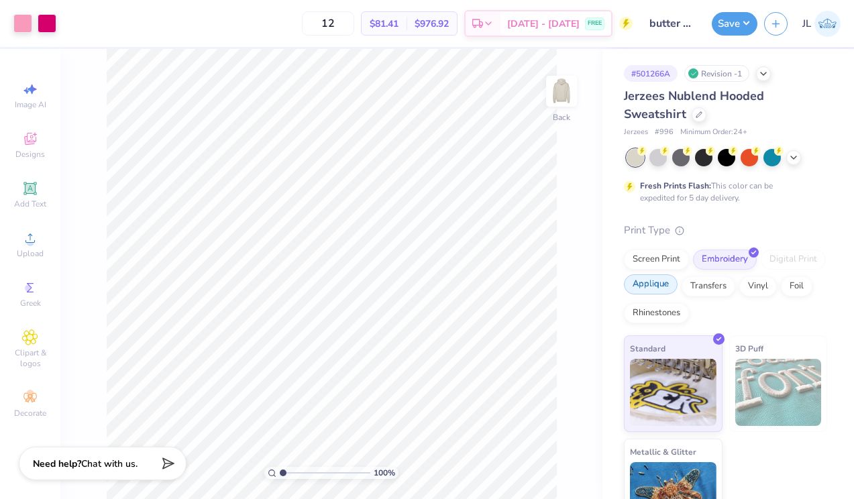
click at [635, 290] on div "Applique" at bounding box center [651, 284] width 54 height 20
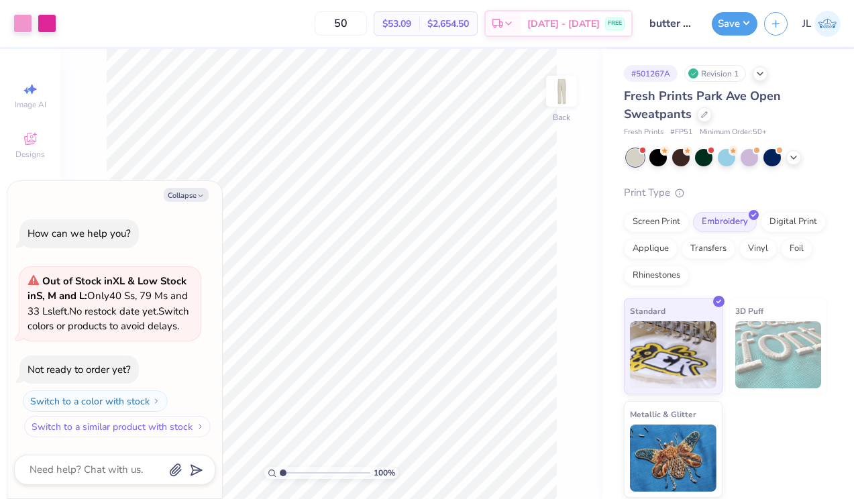
click at [124, 433] on button "Switch to a similar product with stock" at bounding box center [117, 426] width 186 height 21
type textarea "x"
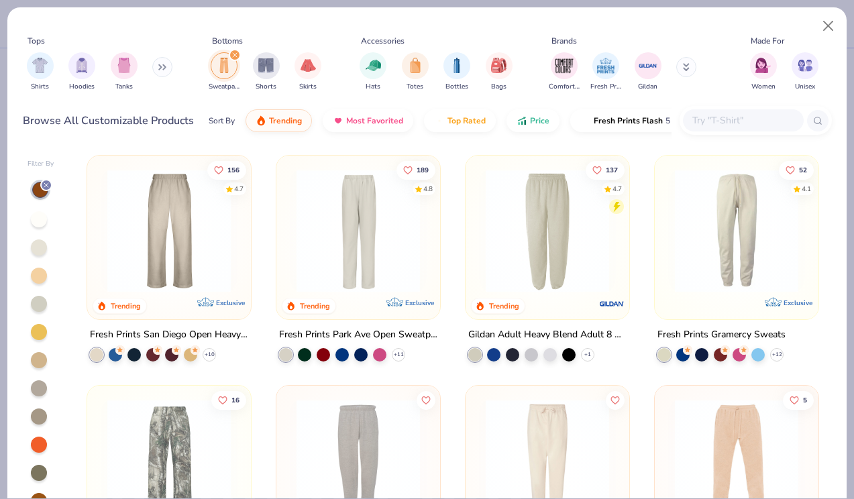
click at [179, 247] on img at bounding box center [169, 230] width 137 height 123
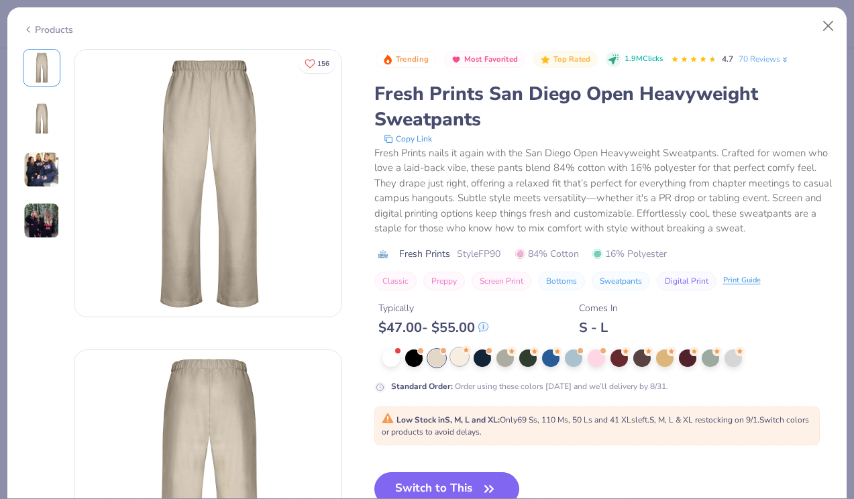
click at [454, 356] on div at bounding box center [459, 356] width 17 height 17
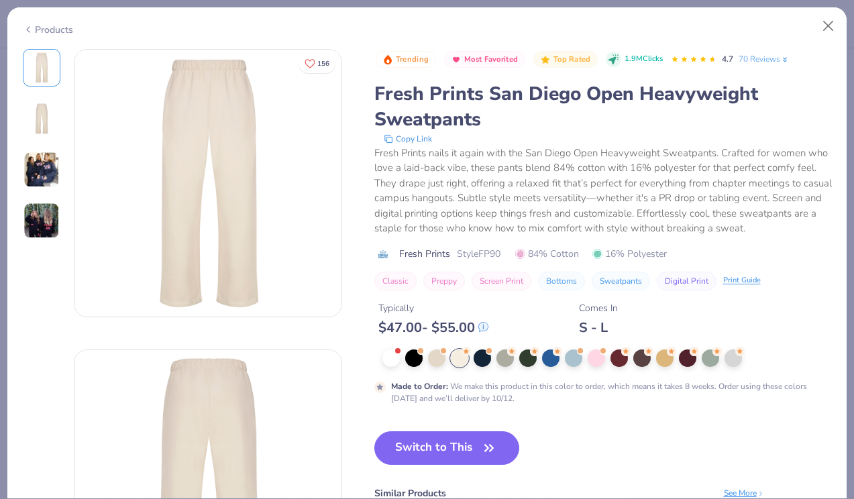
click at [48, 23] on div "Products" at bounding box center [48, 30] width 50 height 14
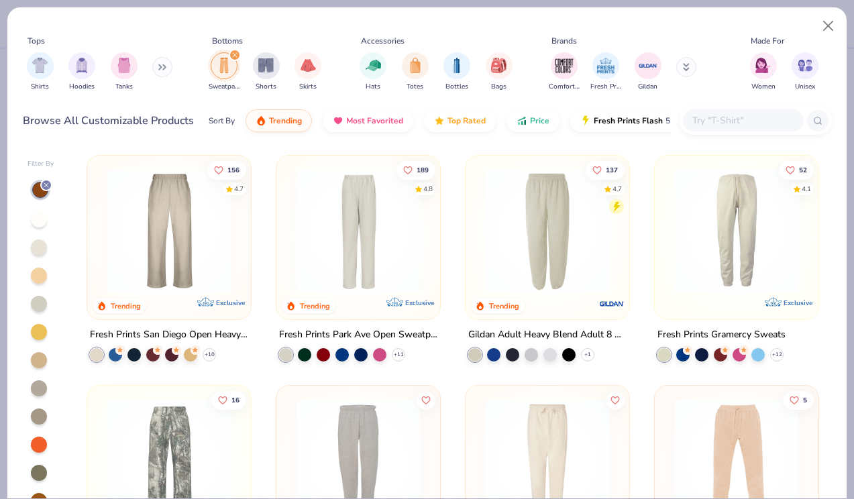
click at [237, 55] on div "filter for Sweatpants" at bounding box center [235, 55] width 12 height 12
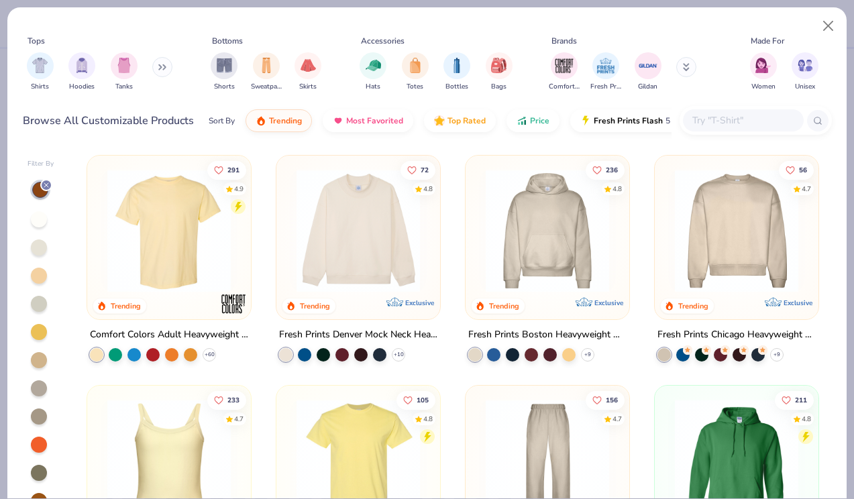
click at [711, 125] on input "text" at bounding box center [742, 120] width 103 height 15
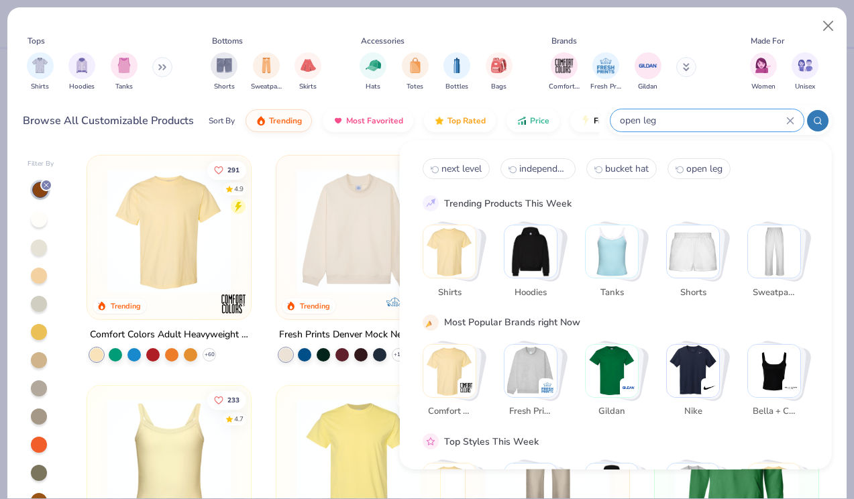
type input "open leg"
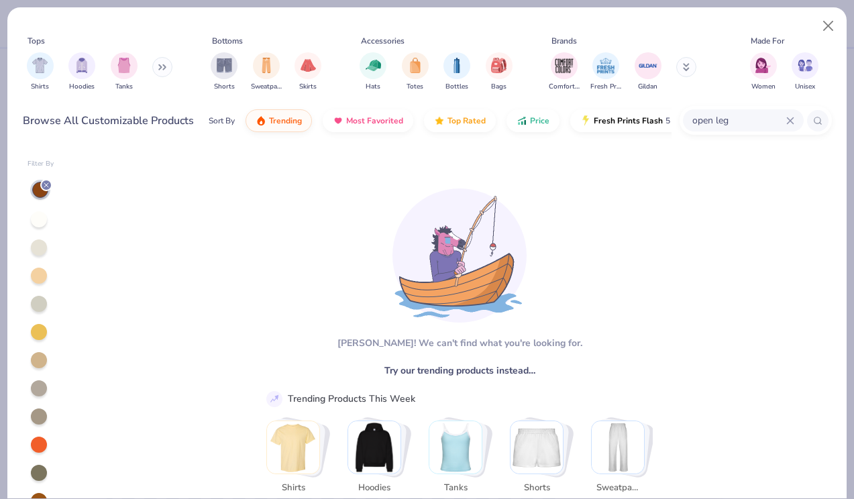
click at [41, 176] on div "Filter By" at bounding box center [40, 355] width 27 height 392
click at [41, 180] on div at bounding box center [40, 190] width 20 height 20
click at [46, 182] on icon at bounding box center [46, 185] width 8 height 8
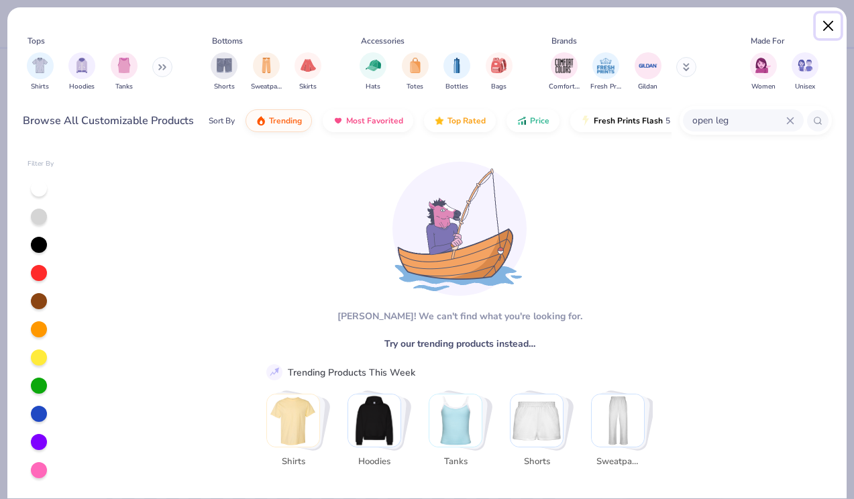
click at [828, 24] on button "Close" at bounding box center [827, 25] width 25 height 25
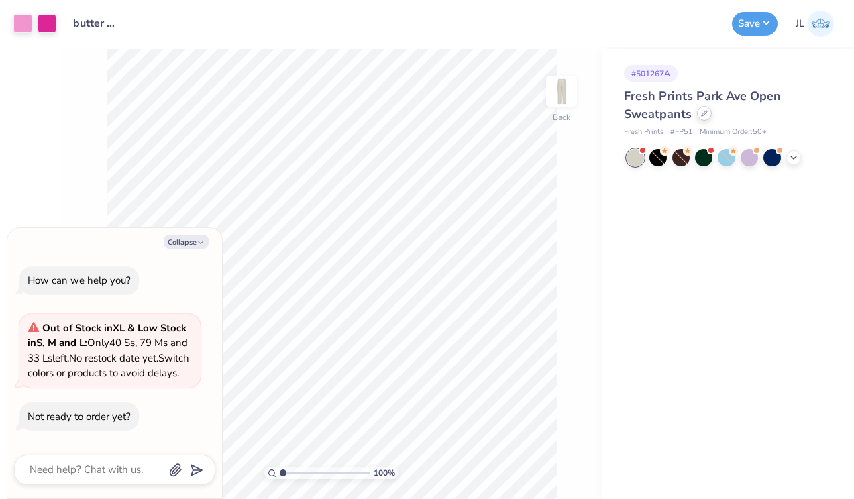
click at [706, 115] on div at bounding box center [704, 113] width 15 height 15
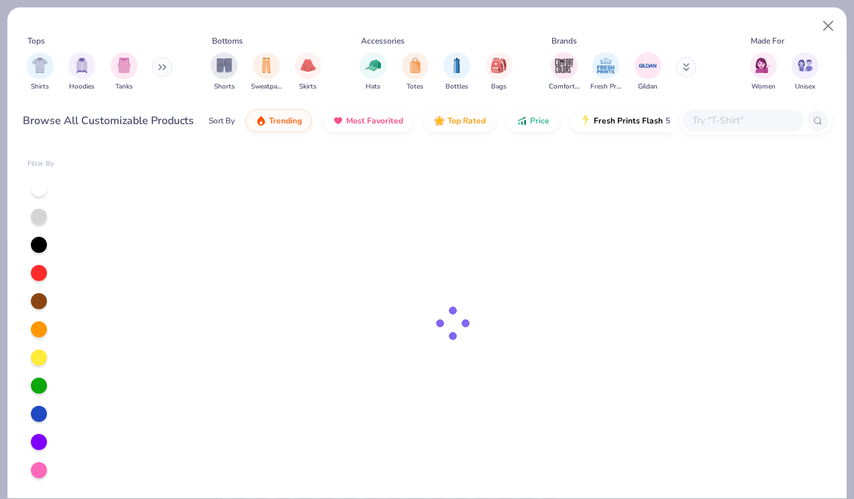
type textarea "x"
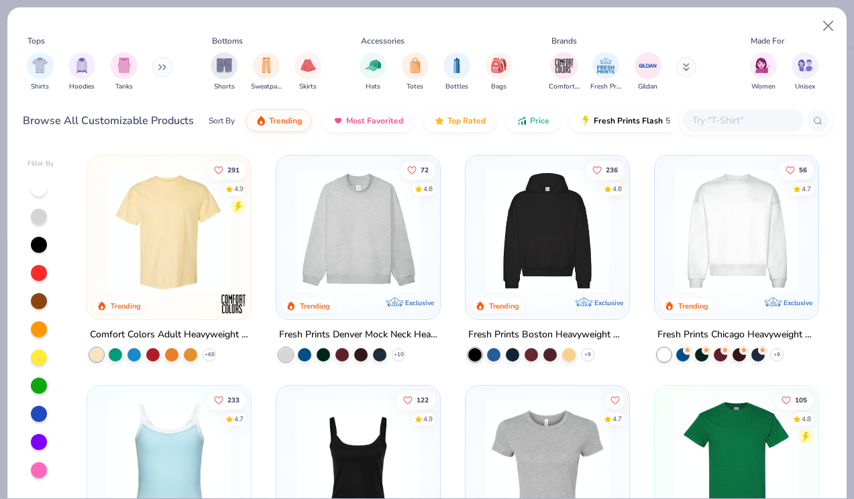
click at [693, 117] on input "text" at bounding box center [742, 120] width 103 height 15
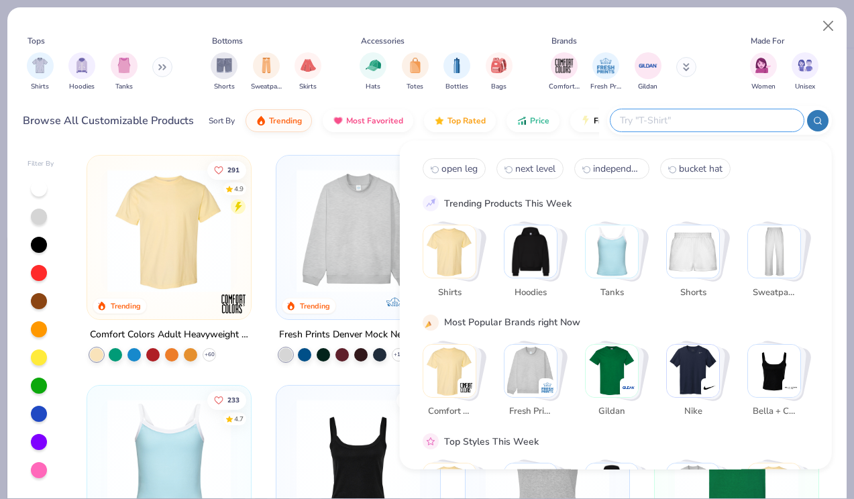
paste input "PRM20SRT"
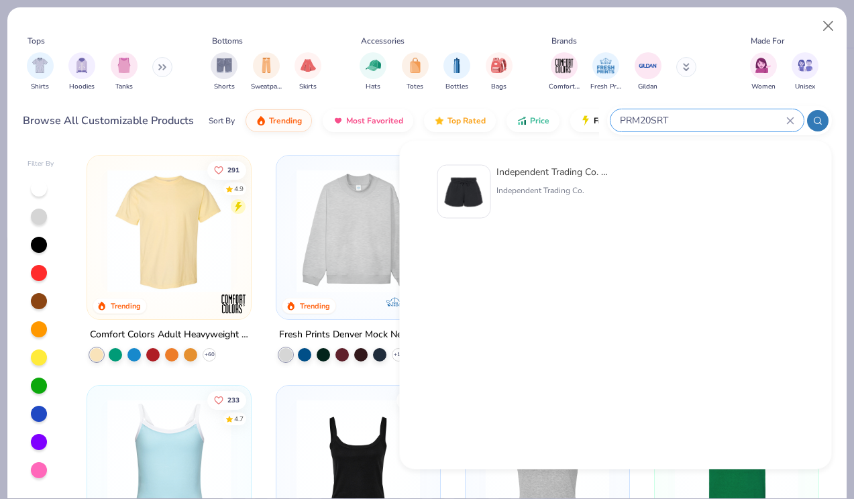
type input "PRM20SRT"
click at [561, 196] on div "Independent Trading Co." at bounding box center [552, 190] width 113 height 12
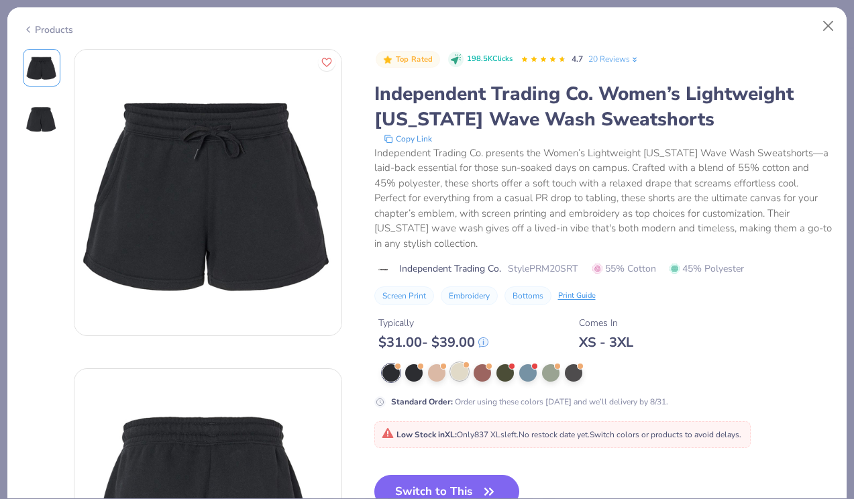
click at [455, 380] on div at bounding box center [459, 371] width 17 height 17
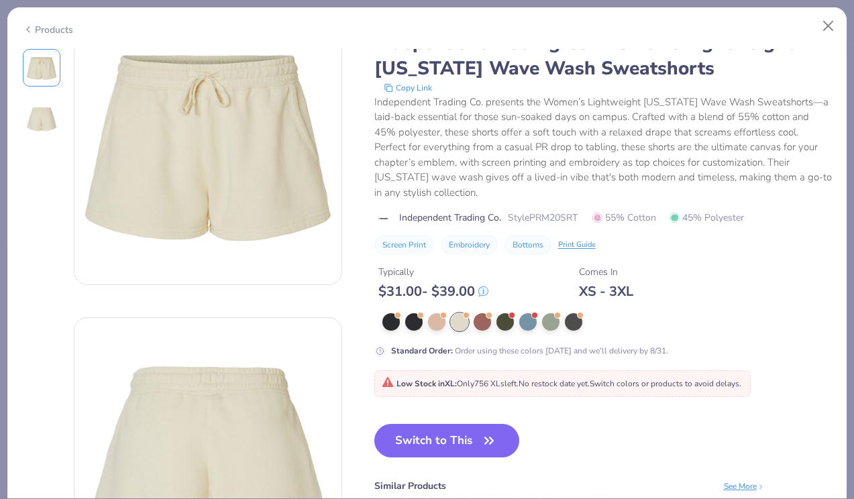
scroll to position [52, 0]
click at [451, 437] on button "Switch to This" at bounding box center [447, 440] width 146 height 34
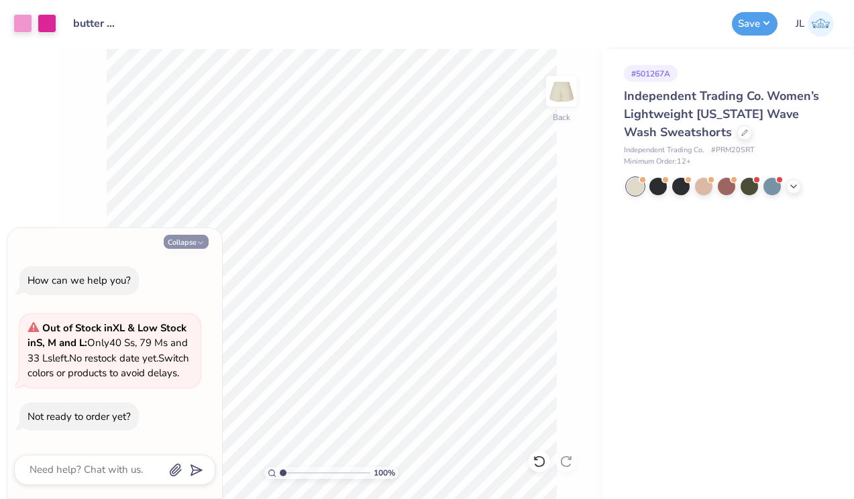
click at [193, 235] on button "Collapse" at bounding box center [186, 242] width 45 height 14
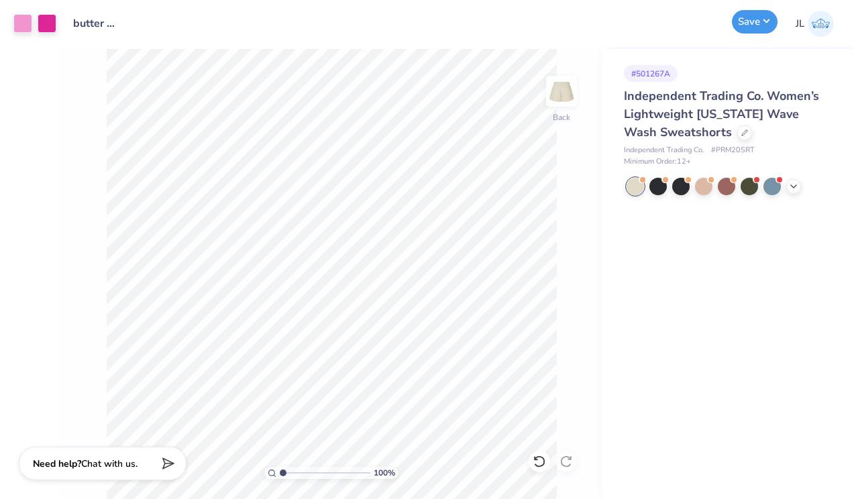
click at [740, 21] on button "Save" at bounding box center [755, 21] width 46 height 23
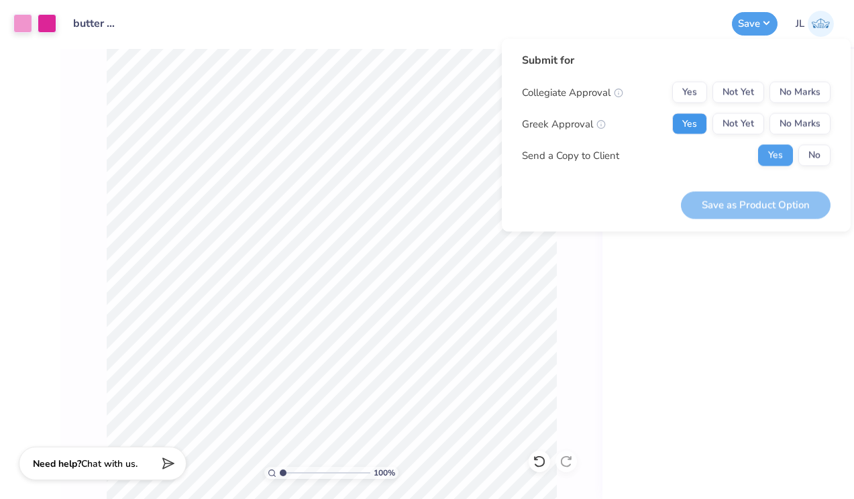
click at [697, 128] on button "Yes" at bounding box center [689, 123] width 35 height 21
click at [800, 82] on button "No Marks" at bounding box center [799, 92] width 61 height 21
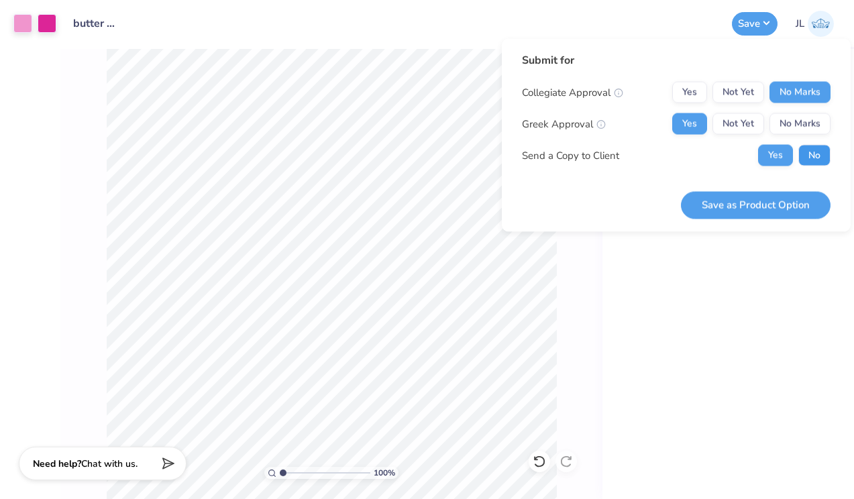
click at [807, 150] on button "No" at bounding box center [814, 155] width 32 height 21
click at [770, 197] on button "Save as Product Option" at bounding box center [756, 204] width 150 height 27
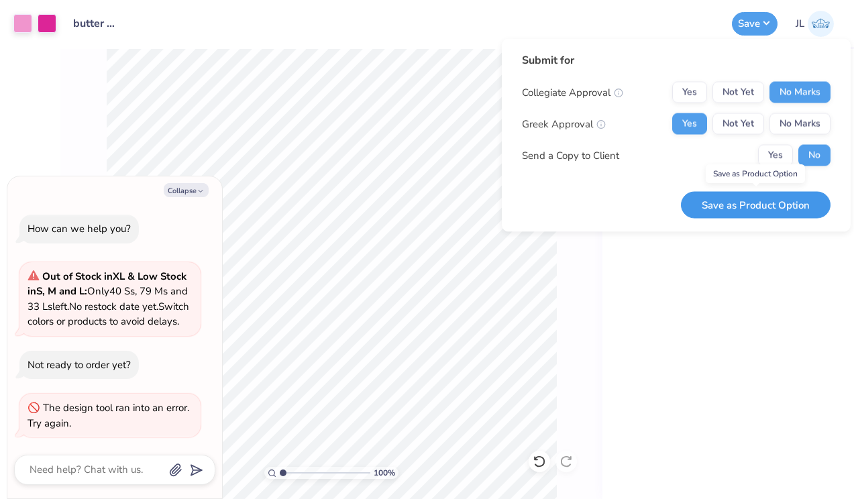
click at [758, 203] on button "Save as Product Option" at bounding box center [756, 204] width 150 height 27
type textarea "x"
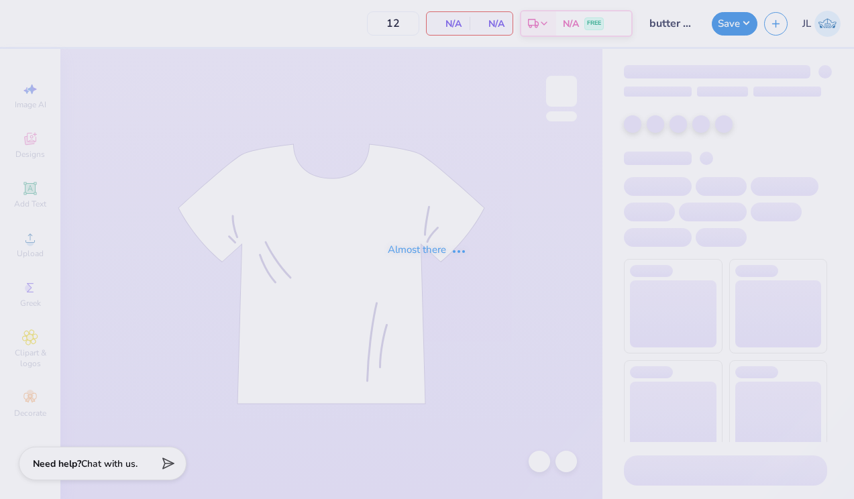
type input "50"
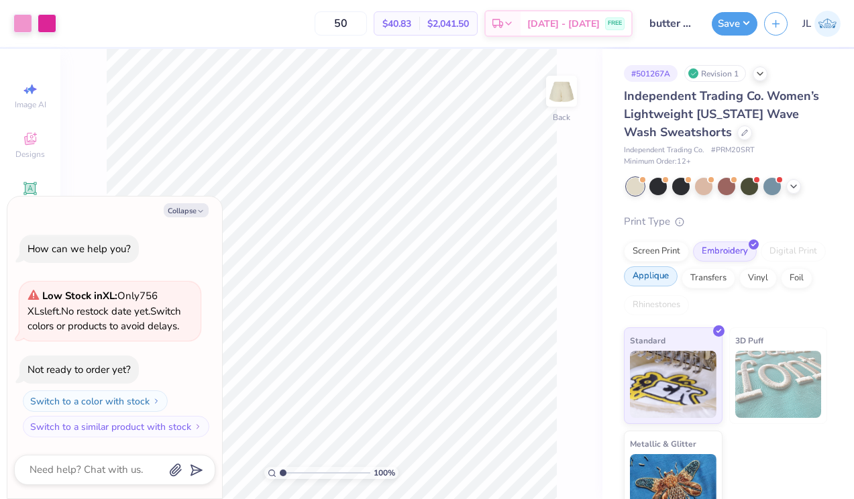
click at [650, 276] on div "Applique" at bounding box center [651, 276] width 54 height 20
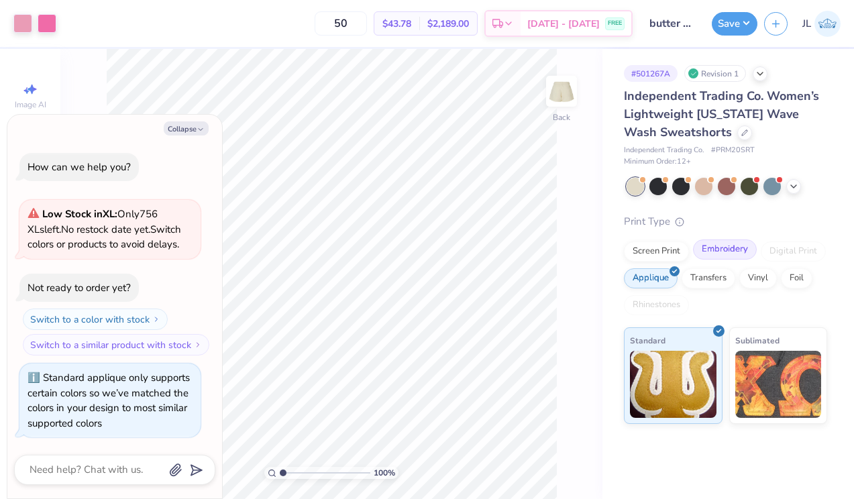
click at [710, 251] on div "Embroidery" at bounding box center [725, 249] width 64 height 20
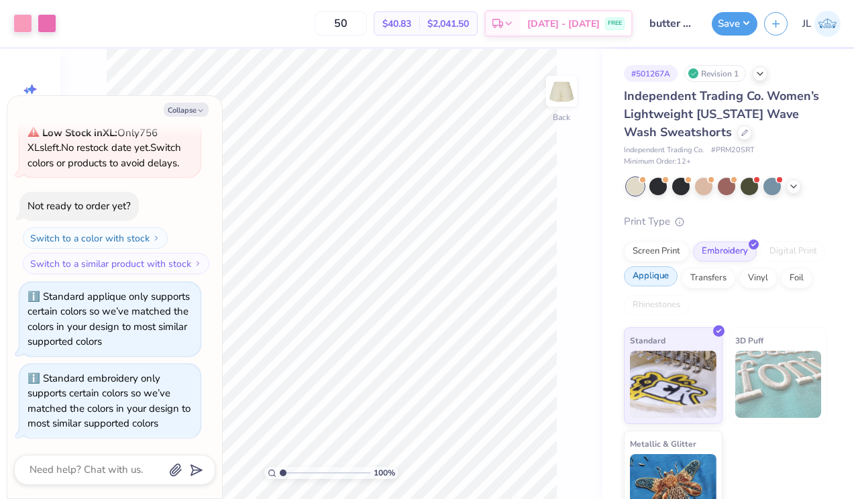
click at [650, 278] on div "Applique" at bounding box center [651, 276] width 54 height 20
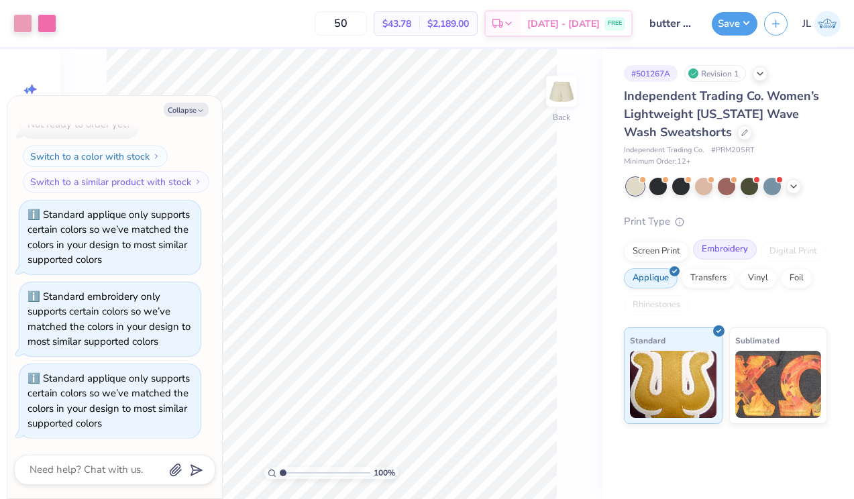
click at [739, 253] on div "Embroidery" at bounding box center [725, 249] width 64 height 20
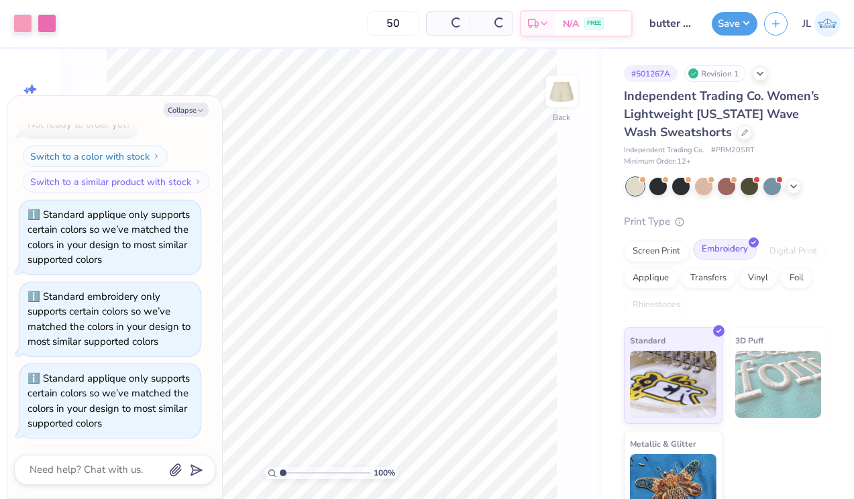
scroll to position [227, 0]
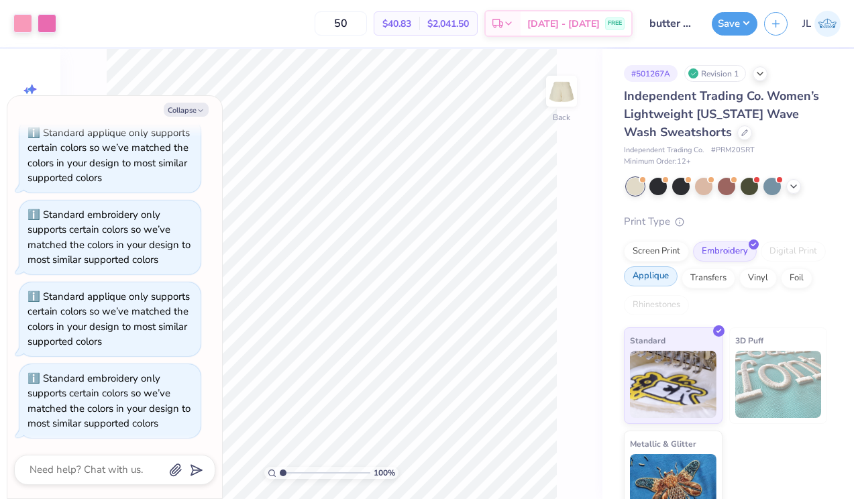
click at [648, 285] on div "Applique" at bounding box center [651, 276] width 54 height 20
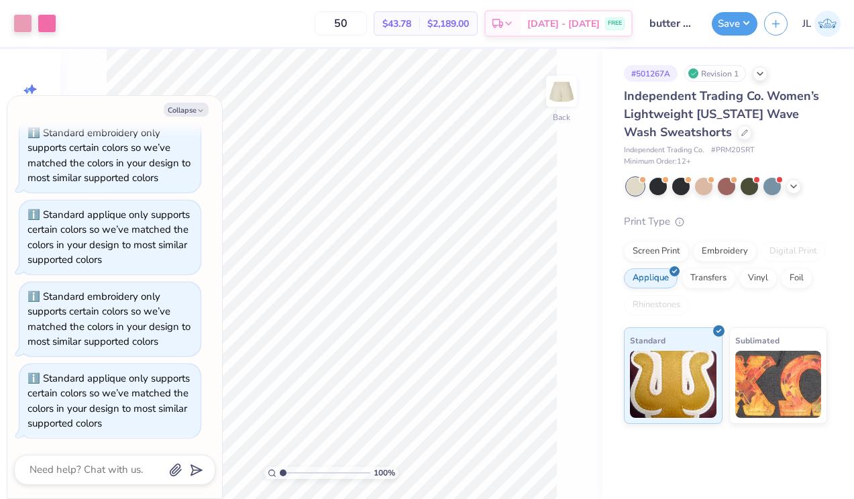
click at [698, 264] on div "Screen Print Embroidery Digital Print Applique Transfers Vinyl Foil Rhinestones" at bounding box center [725, 278] width 203 height 74
click at [701, 249] on div "Embroidery" at bounding box center [725, 249] width 64 height 20
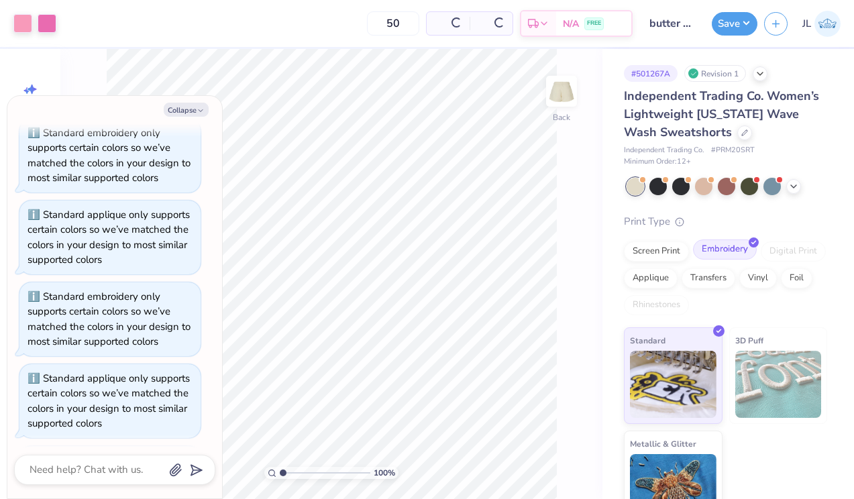
scroll to position [390, 0]
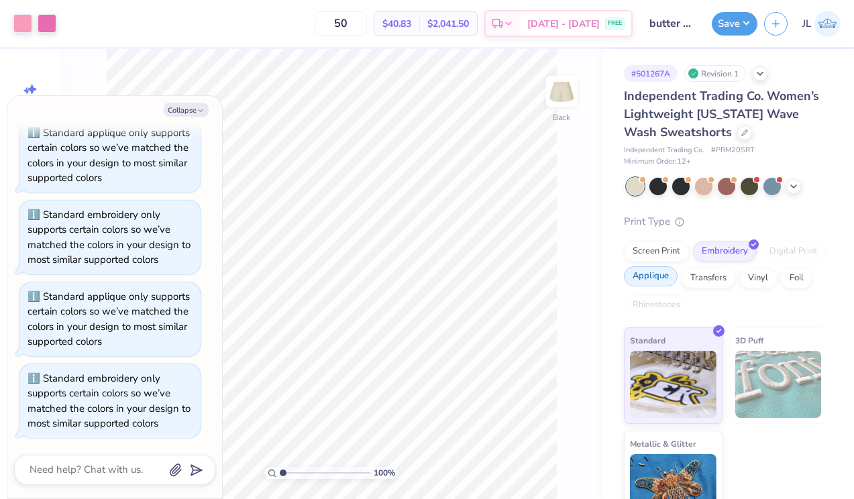
click at [656, 280] on div "Applique" at bounding box center [651, 276] width 54 height 20
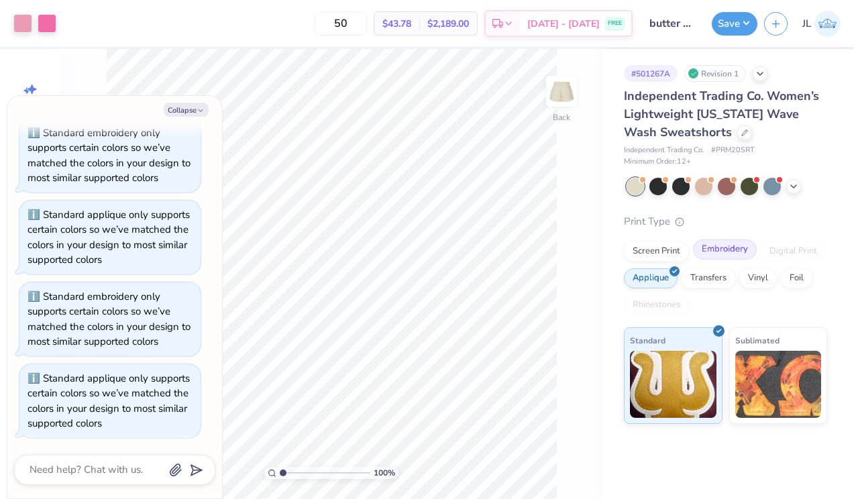
click at [714, 255] on div "Embroidery" at bounding box center [725, 249] width 64 height 20
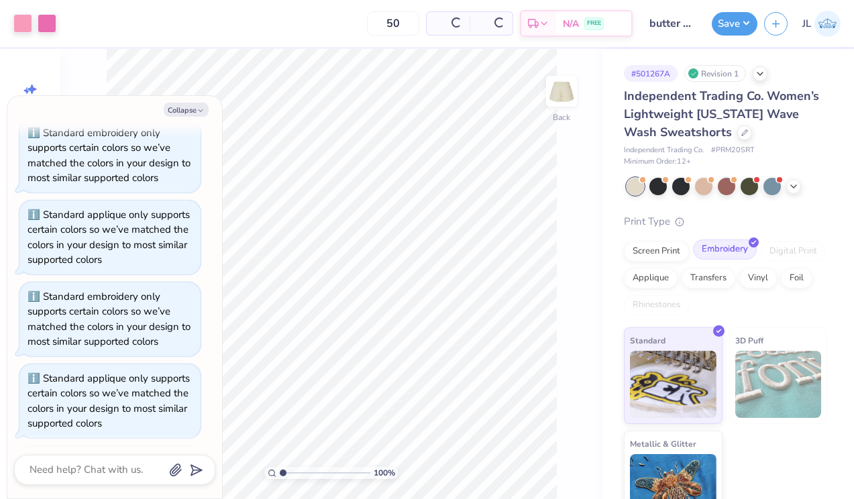
scroll to position [554, 0]
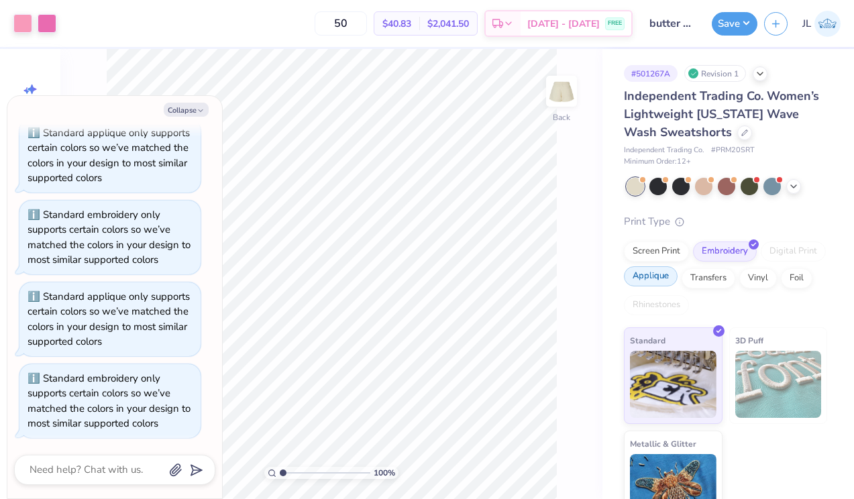
click at [661, 286] on div "Applique" at bounding box center [651, 276] width 54 height 20
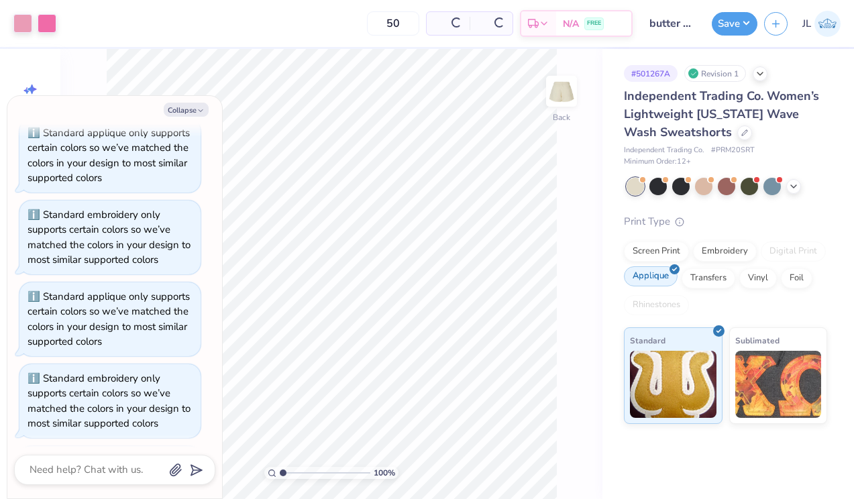
type textarea "x"
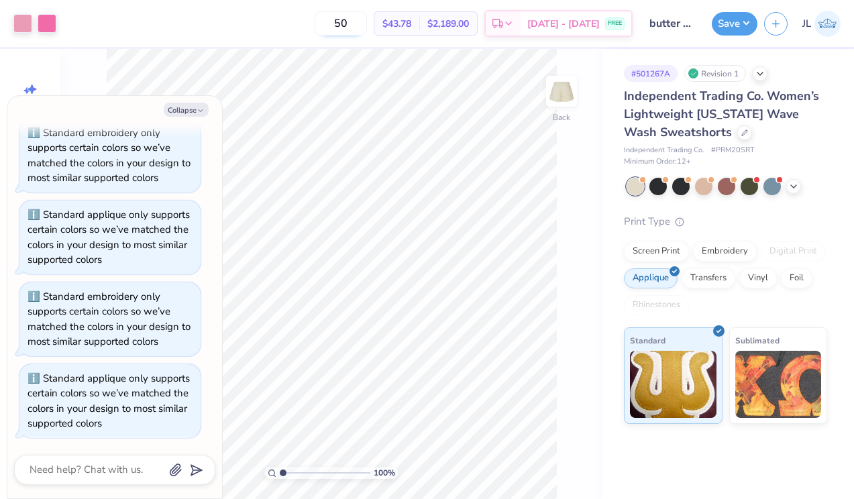
click at [367, 20] on input "50" at bounding box center [340, 23] width 52 height 24
type input "2"
type input "1"
click at [193, 103] on button "Collapse" at bounding box center [186, 110] width 45 height 14
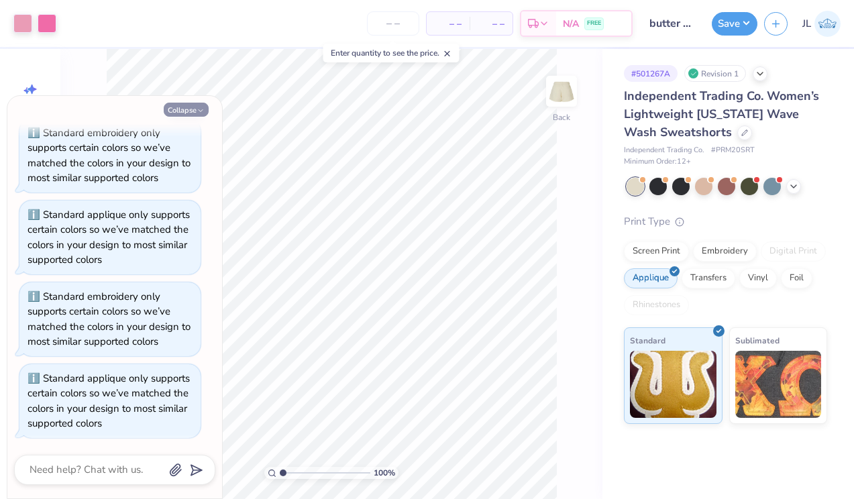
type textarea "x"
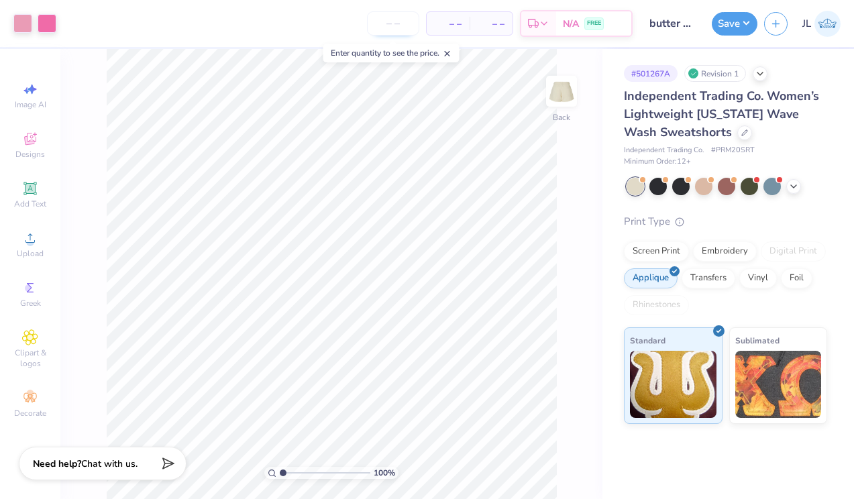
click at [378, 20] on input "number" at bounding box center [393, 23] width 52 height 24
type input "1"
type input "24"
click at [721, 25] on button "Save" at bounding box center [734, 21] width 46 height 23
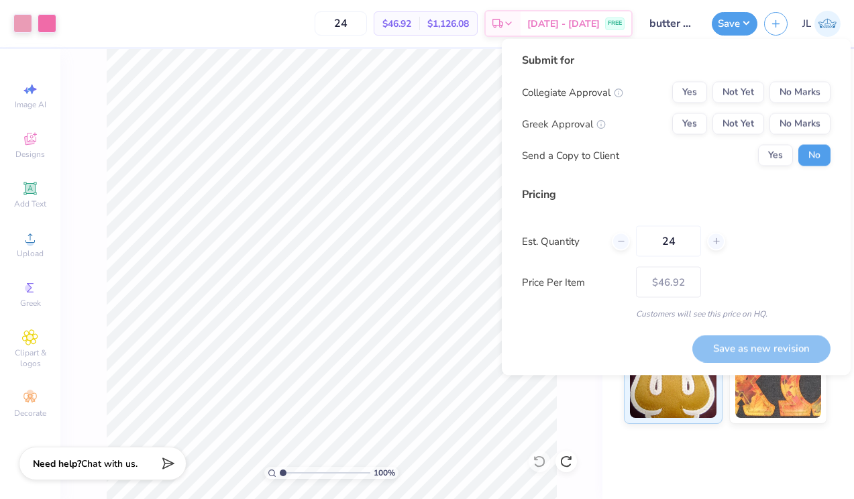
click at [711, 114] on div "Yes Not Yet No Marks" at bounding box center [751, 123] width 158 height 21
click at [697, 115] on button "Yes" at bounding box center [689, 123] width 35 height 21
click at [787, 80] on div "Submit for Collegiate Approval Yes Not Yet No Marks Greek Approval Yes Not Yet …" at bounding box center [676, 114] width 308 height 124
click at [743, 347] on div "Save as new revision" at bounding box center [761, 348] width 138 height 27
click at [789, 103] on button "No Marks" at bounding box center [799, 92] width 61 height 21
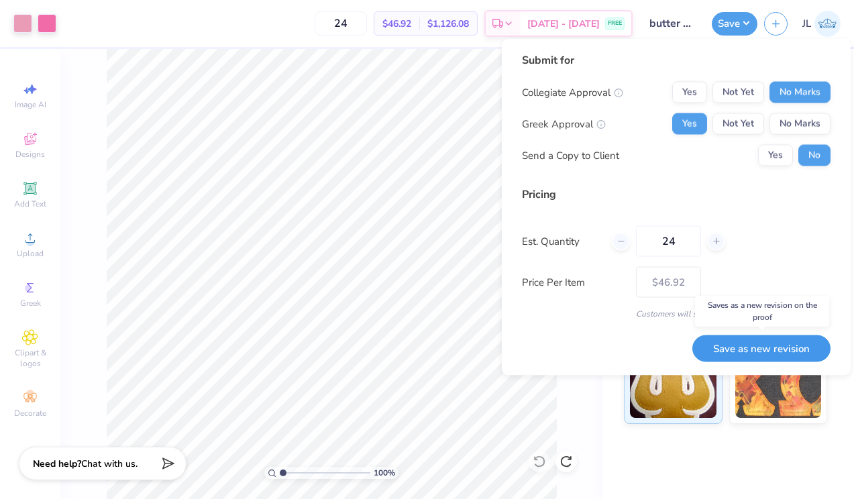
click at [728, 345] on button "Save as new revision" at bounding box center [761, 348] width 138 height 27
type input "$46.92"
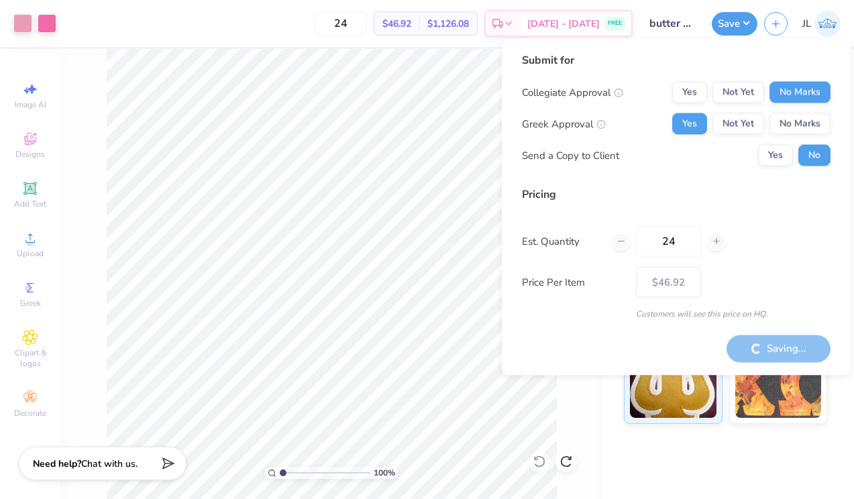
type textarea "x"
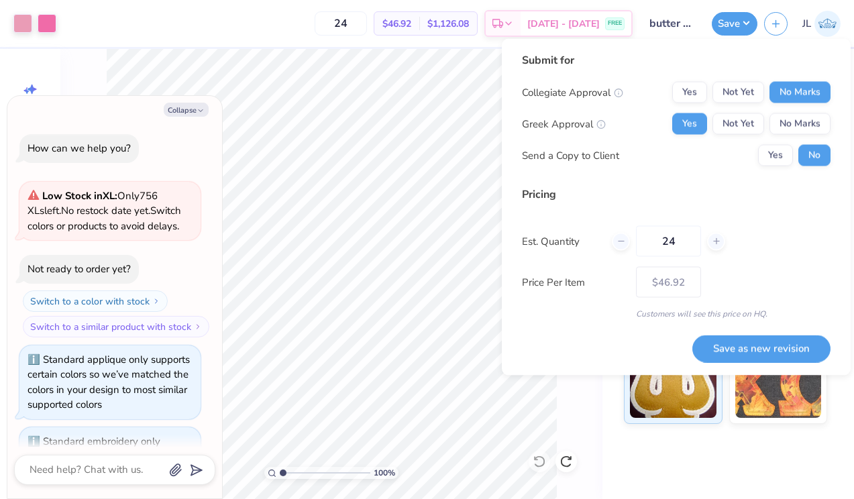
scroll to position [687, 0]
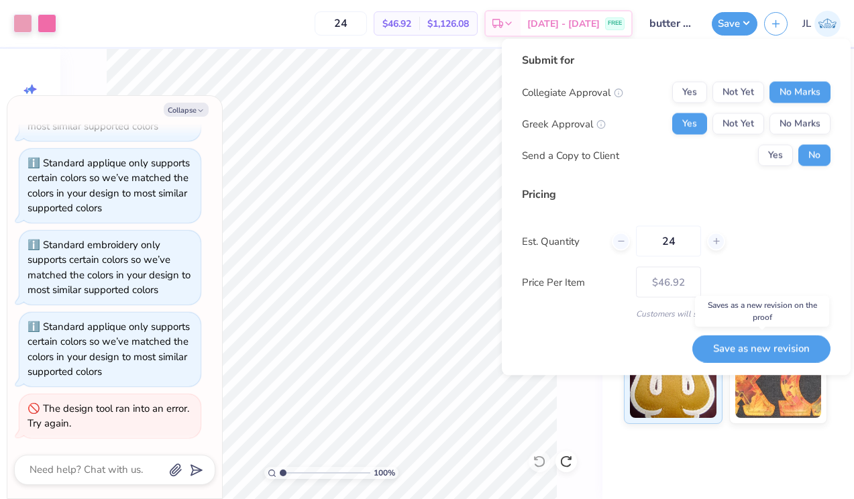
click at [713, 340] on button "Save as new revision" at bounding box center [761, 348] width 138 height 27
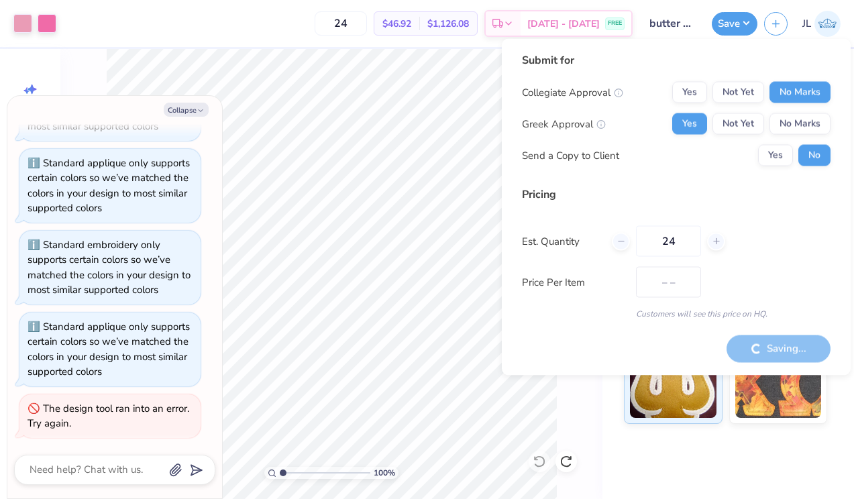
type input "$46.92"
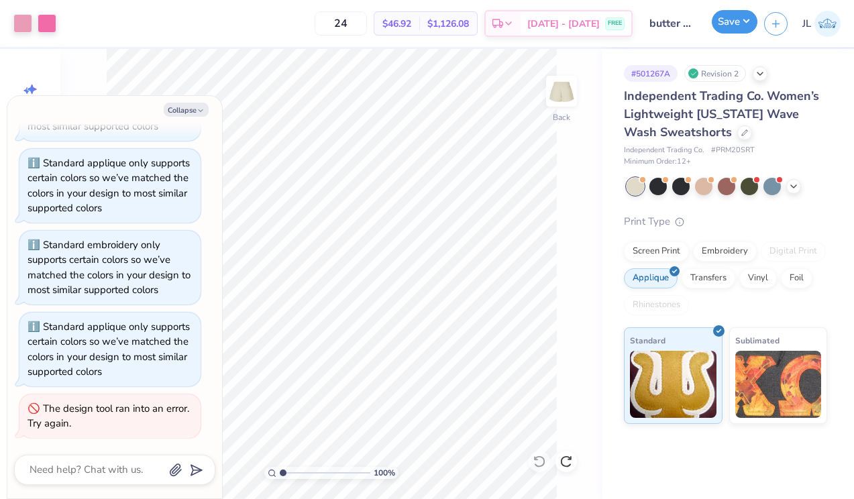
click at [741, 15] on button "Save" at bounding box center [734, 21] width 46 height 23
type textarea "x"
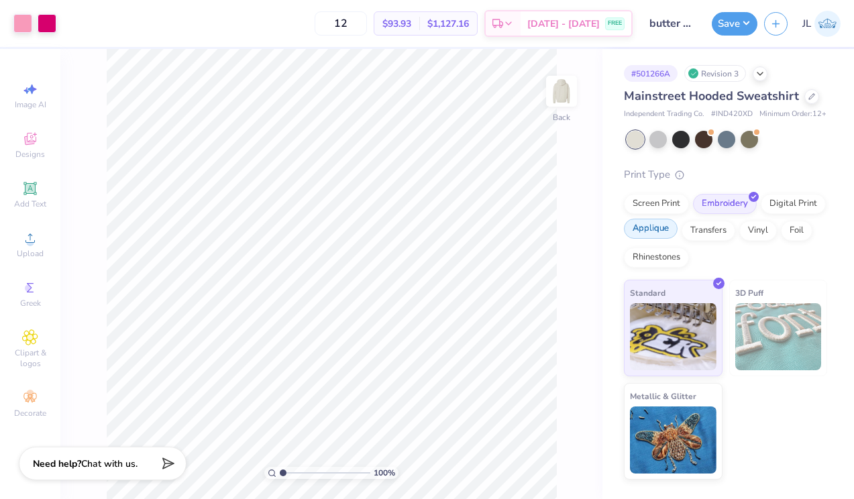
click at [655, 239] on div "Applique" at bounding box center [651, 229] width 54 height 20
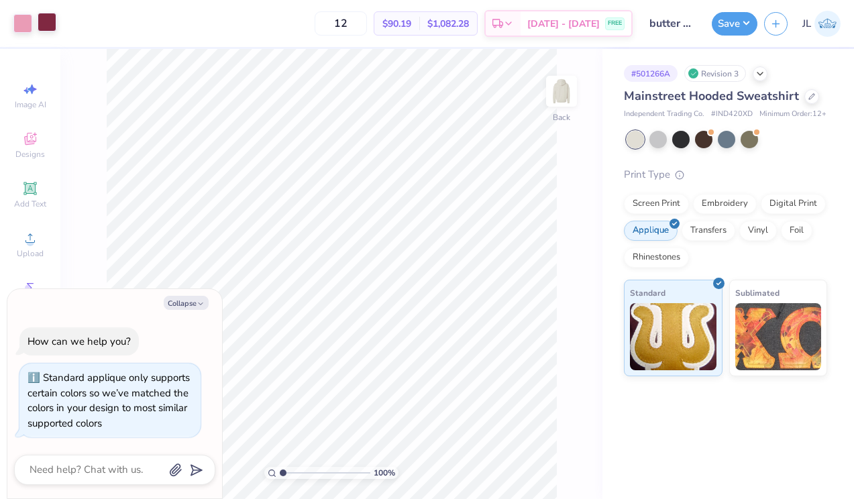
click at [46, 19] on div at bounding box center [47, 22] width 19 height 19
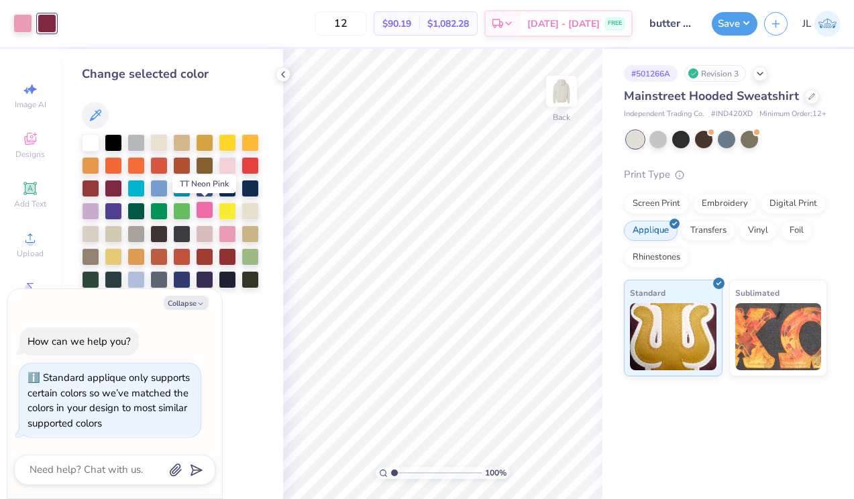
click at [199, 211] on div at bounding box center [204, 209] width 17 height 17
click at [231, 226] on div at bounding box center [227, 232] width 17 height 17
click at [203, 215] on div at bounding box center [204, 209] width 17 height 17
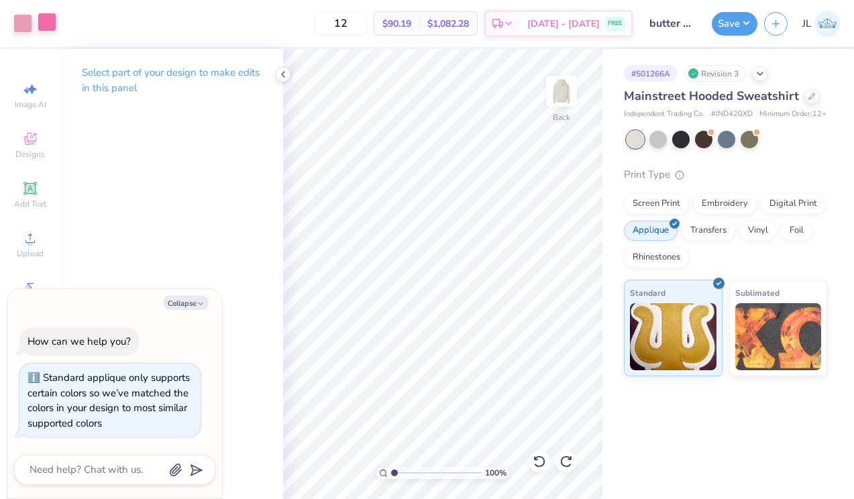
click at [54, 19] on div at bounding box center [47, 22] width 19 height 19
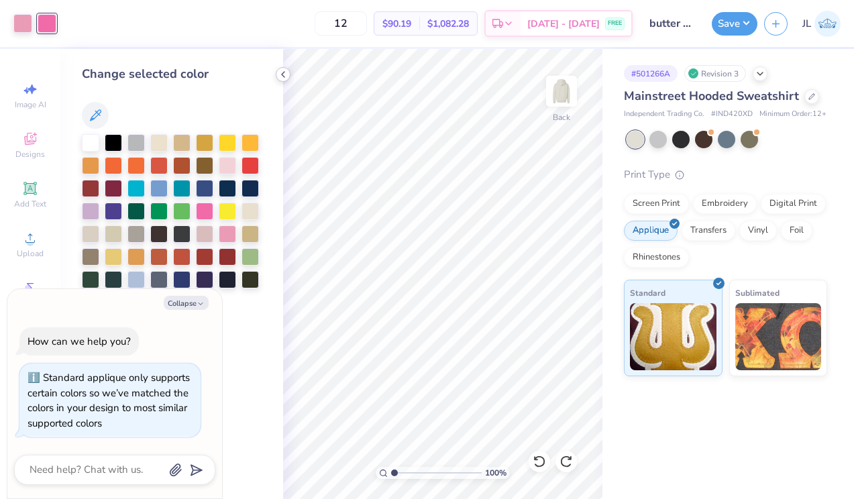
click at [288, 73] on icon at bounding box center [283, 74] width 11 height 11
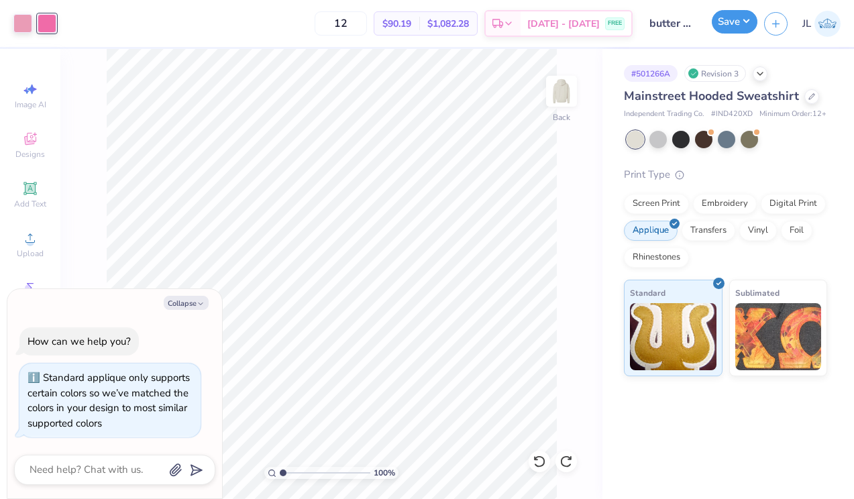
click at [731, 21] on button "Save" at bounding box center [734, 21] width 46 height 23
type textarea "x"
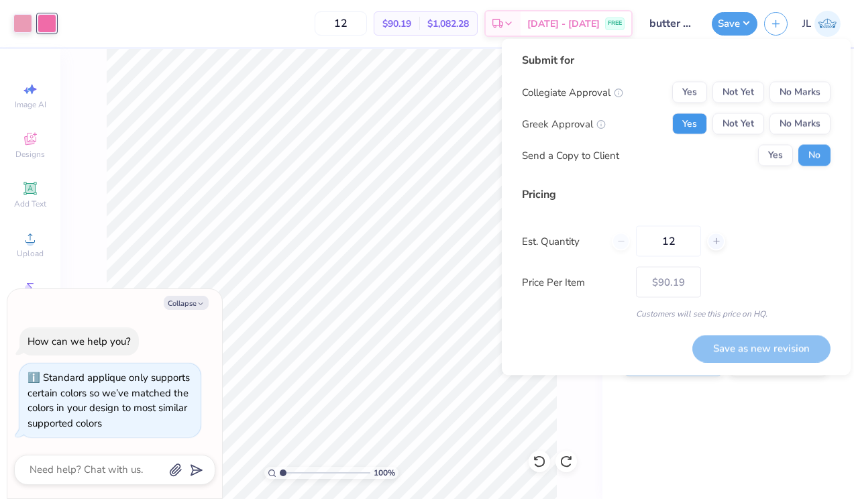
click at [694, 127] on button "Yes" at bounding box center [689, 123] width 35 height 21
click at [802, 89] on button "No Marks" at bounding box center [799, 92] width 61 height 21
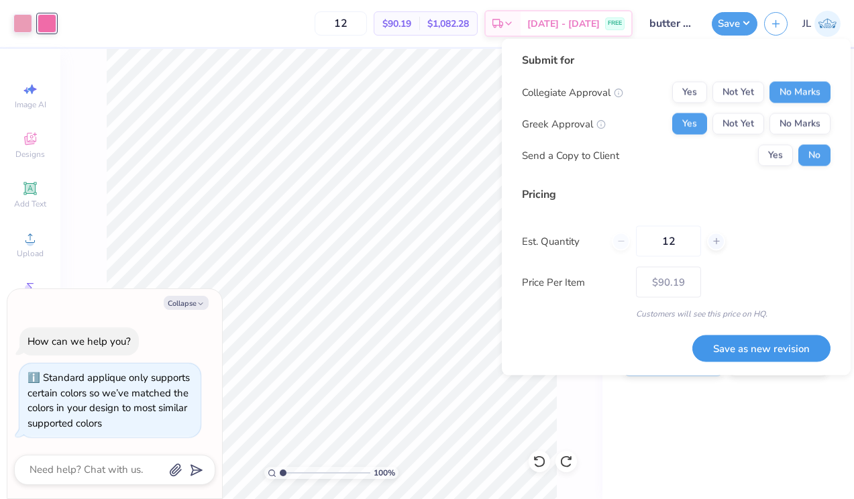
click at [746, 347] on button "Save as new revision" at bounding box center [761, 348] width 138 height 27
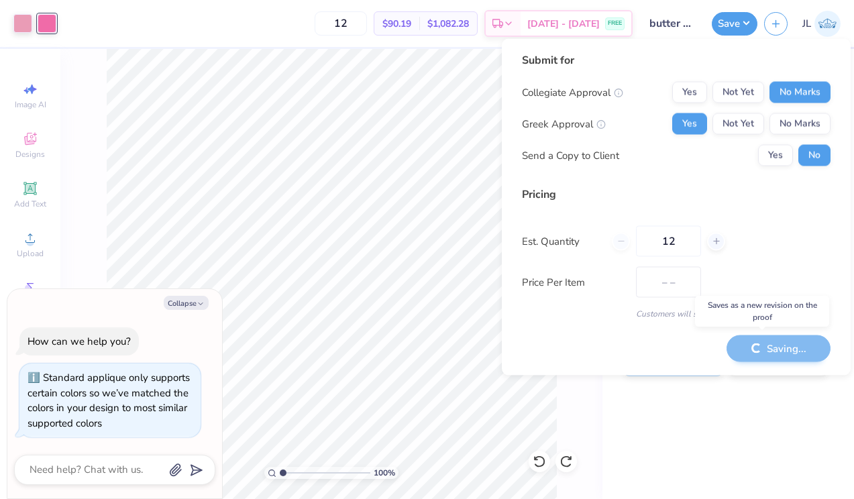
type input "$90.19"
type textarea "x"
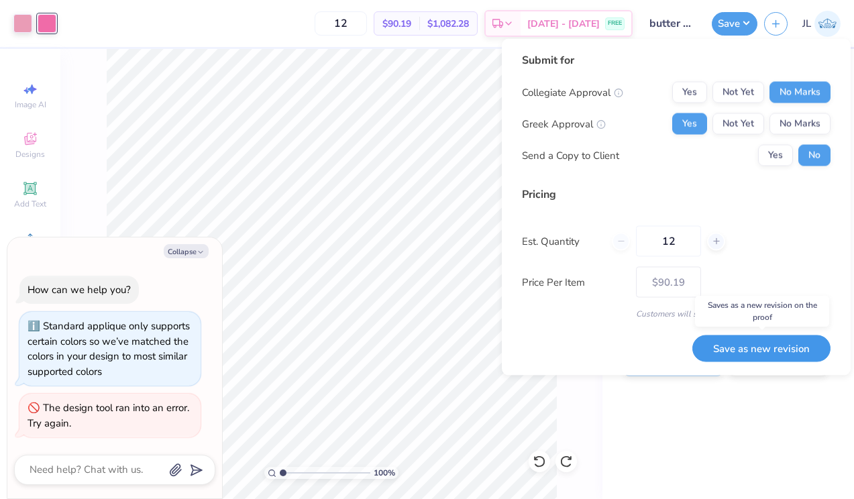
click at [746, 345] on button "Save as new revision" at bounding box center [761, 348] width 138 height 27
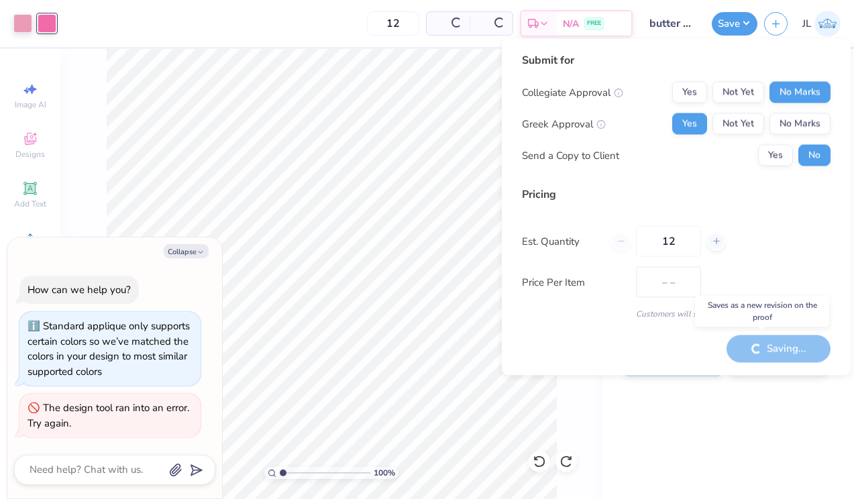
type input "$90.19"
type textarea "x"
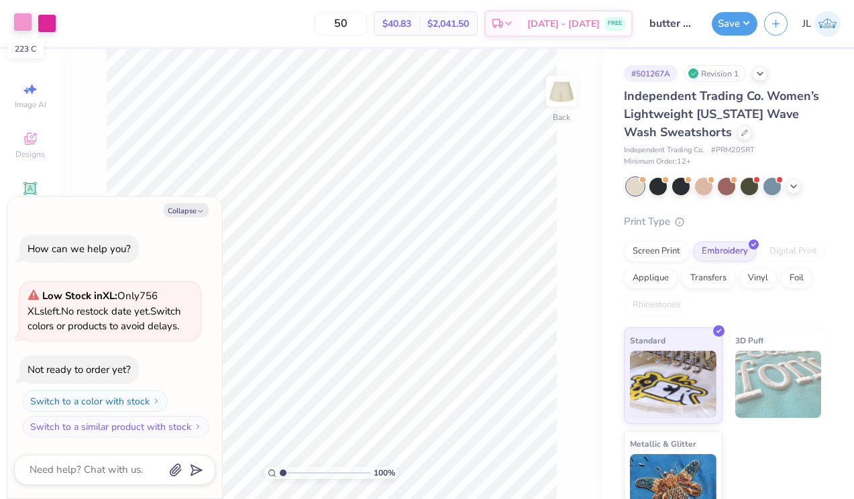
click at [25, 23] on div at bounding box center [22, 22] width 19 height 19
type textarea "x"
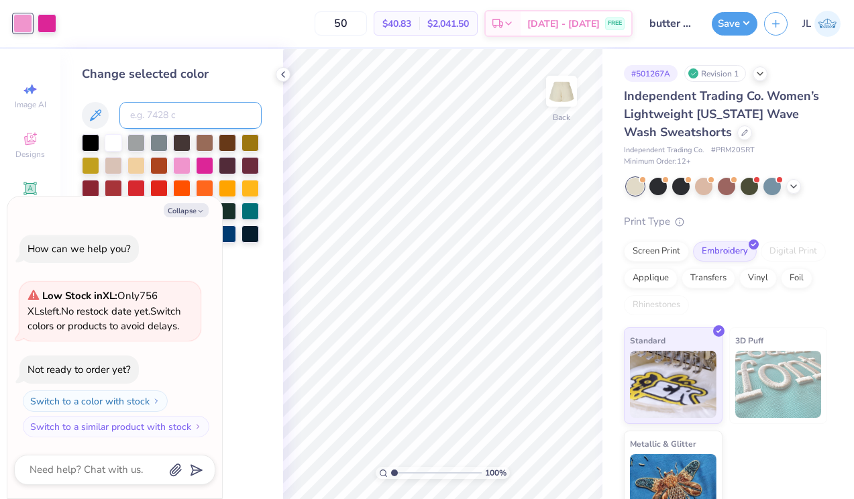
click at [166, 115] on input at bounding box center [190, 115] width 142 height 27
type input "1905"
type textarea "x"
click at [193, 211] on button "Collapse" at bounding box center [186, 210] width 45 height 14
type textarea "x"
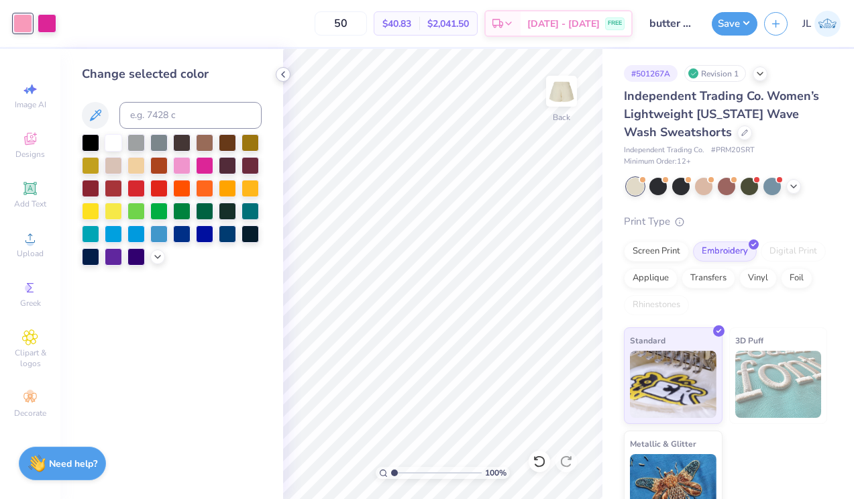
click at [284, 70] on icon at bounding box center [283, 74] width 11 height 11
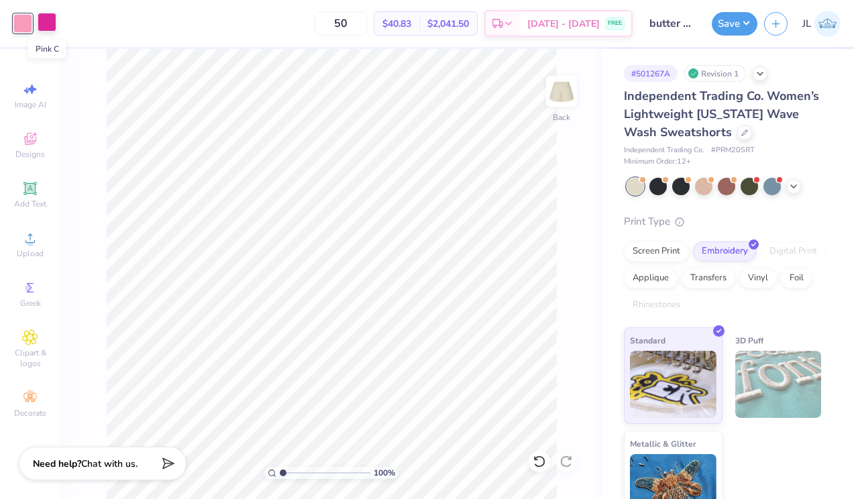
click at [40, 19] on div at bounding box center [47, 22] width 19 height 19
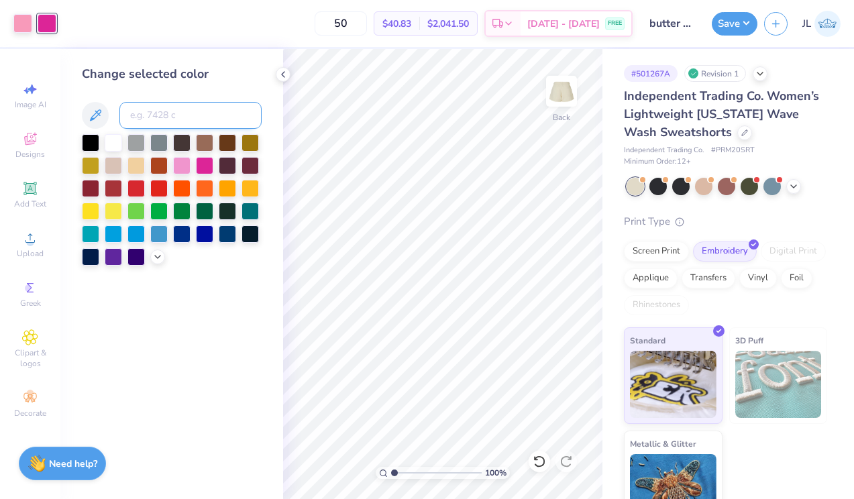
click at [145, 112] on input at bounding box center [190, 115] width 142 height 27
type input "226"
click at [278, 74] on icon at bounding box center [283, 74] width 11 height 11
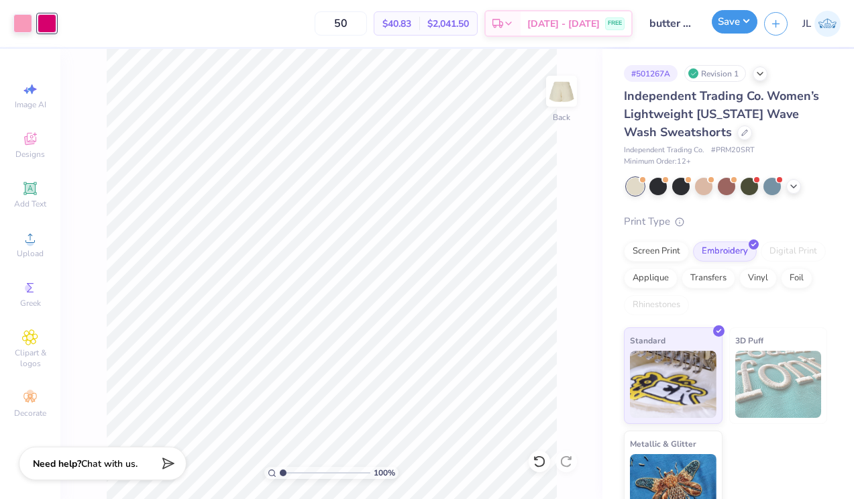
click at [734, 26] on button "Save" at bounding box center [734, 21] width 46 height 23
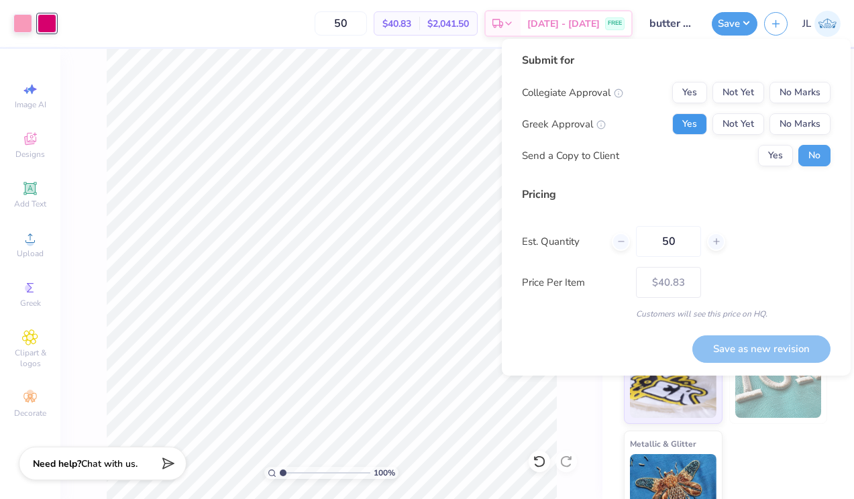
click at [701, 119] on button "Yes" at bounding box center [689, 123] width 35 height 21
click at [811, 92] on button "No Marks" at bounding box center [799, 92] width 61 height 21
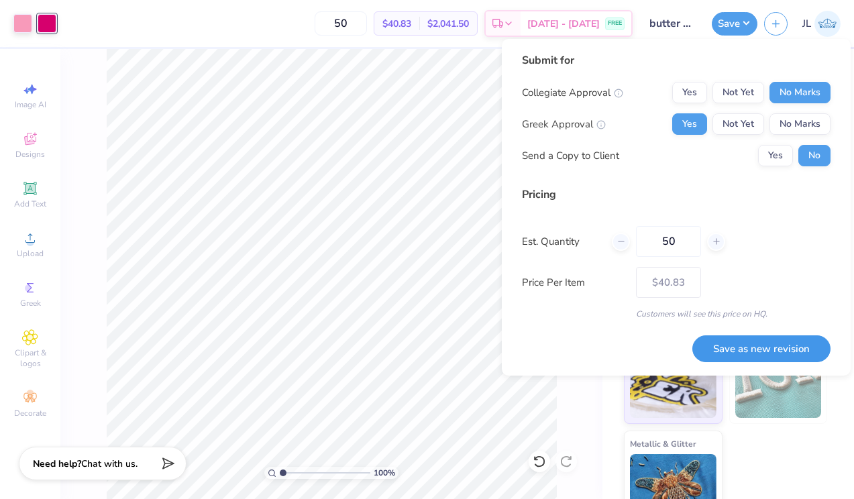
click at [764, 339] on button "Save as new revision" at bounding box center [761, 348] width 138 height 27
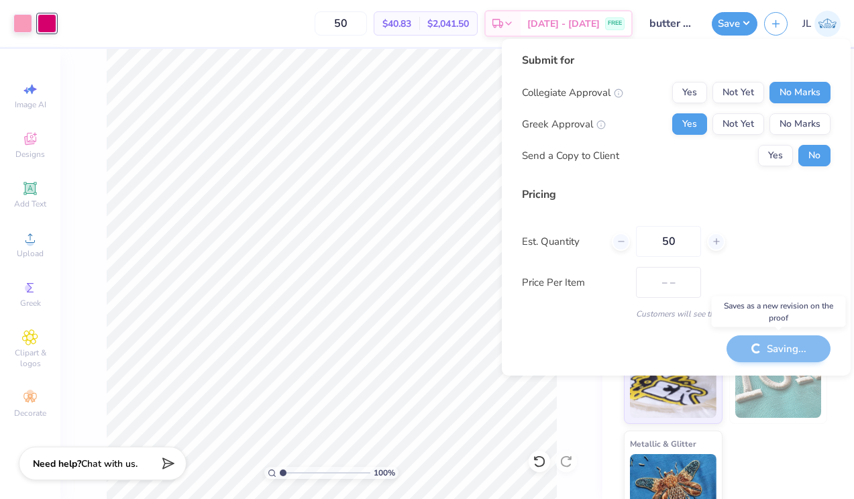
type input "$40.83"
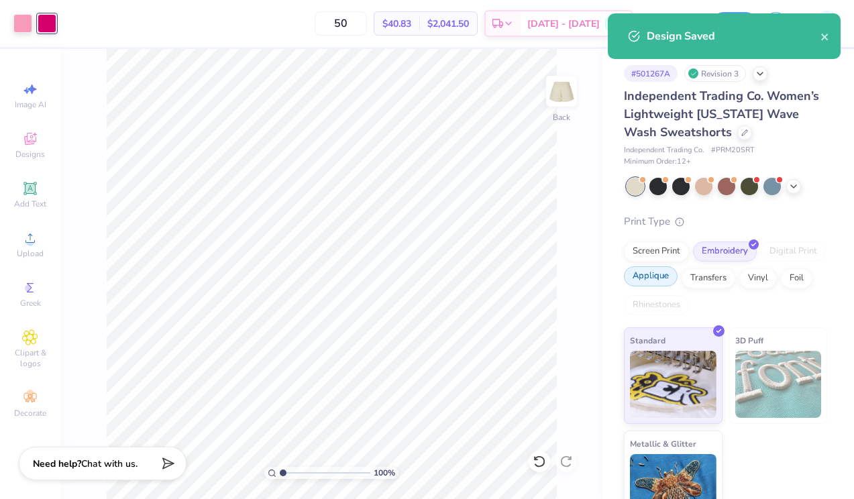
click at [660, 272] on div "Applique" at bounding box center [651, 276] width 54 height 20
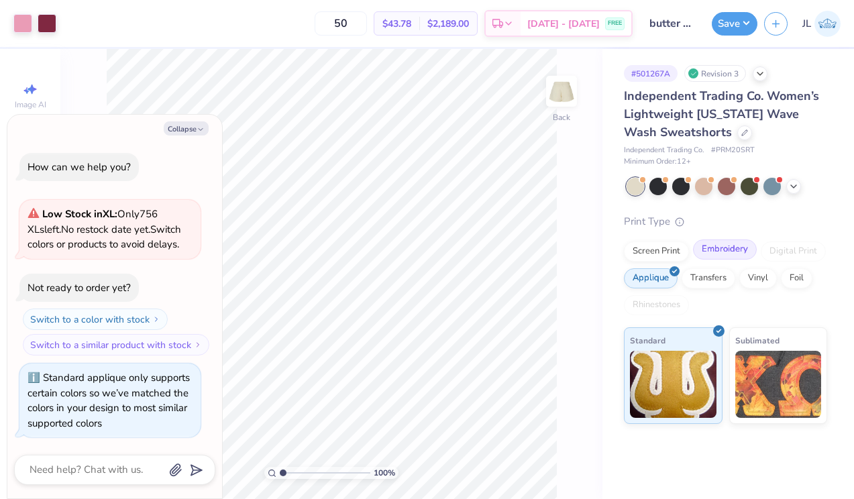
click at [715, 251] on div "Embroidery" at bounding box center [725, 249] width 64 height 20
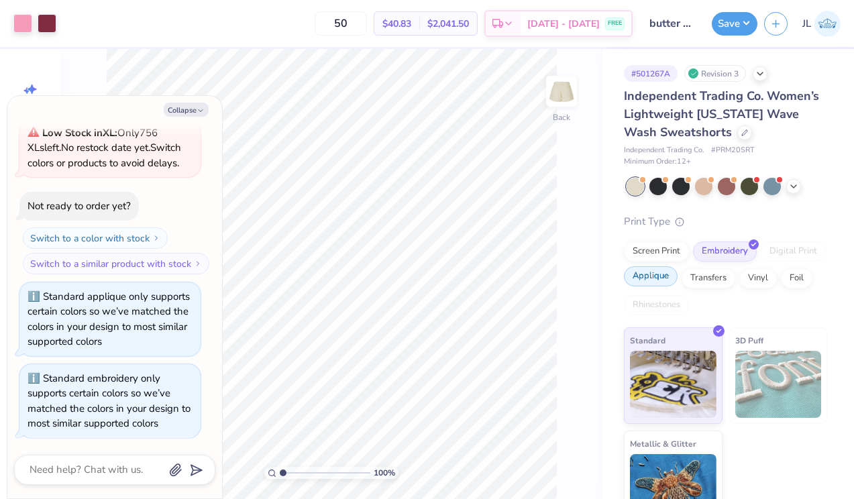
click at [649, 283] on div "Applique" at bounding box center [651, 276] width 54 height 20
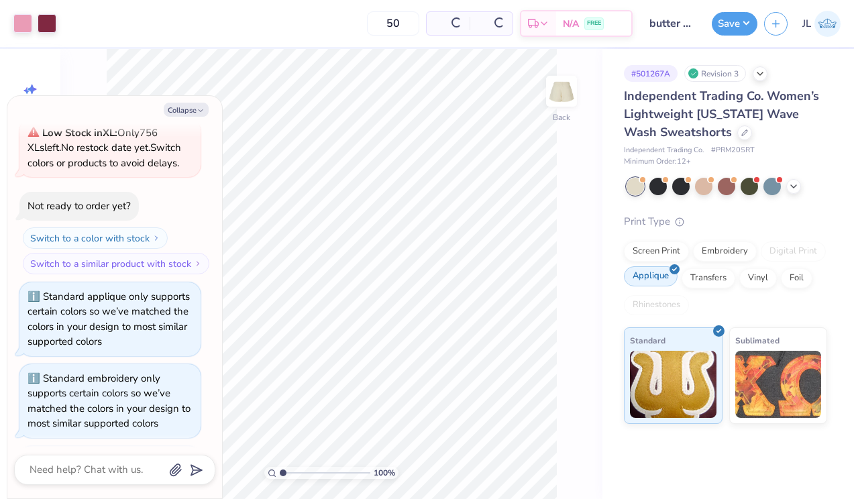
scroll to position [145, 0]
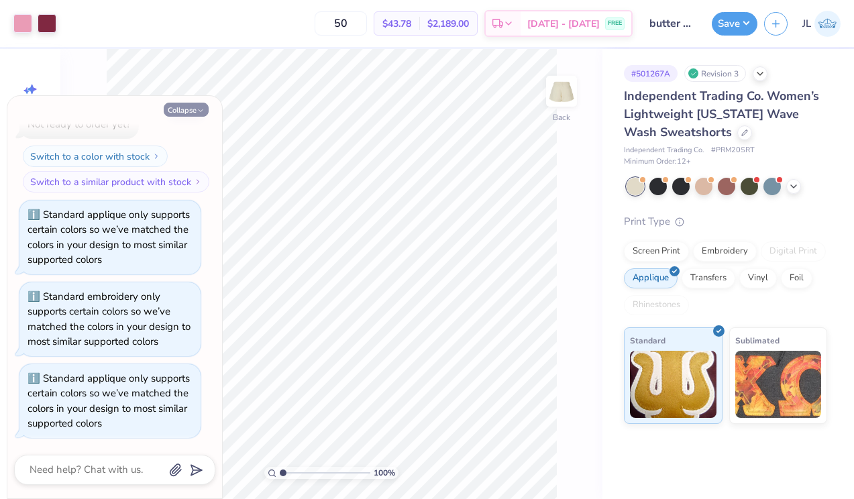
click at [193, 109] on button "Collapse" at bounding box center [186, 110] width 45 height 14
type textarea "x"
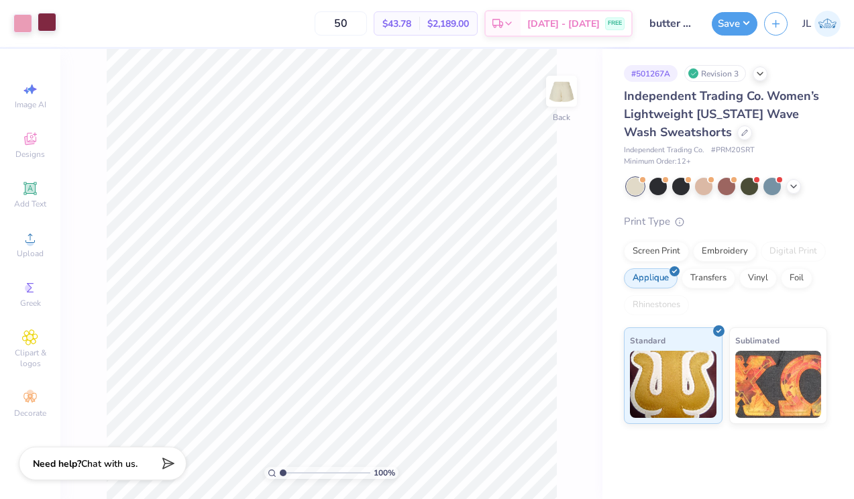
click at [38, 22] on div at bounding box center [47, 22] width 19 height 19
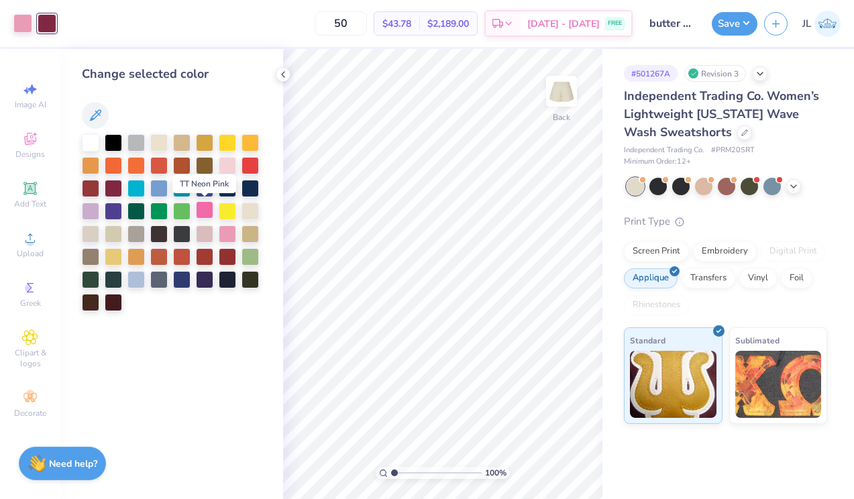
click at [207, 211] on div at bounding box center [204, 209] width 17 height 17
click at [284, 71] on icon at bounding box center [283, 74] width 11 height 11
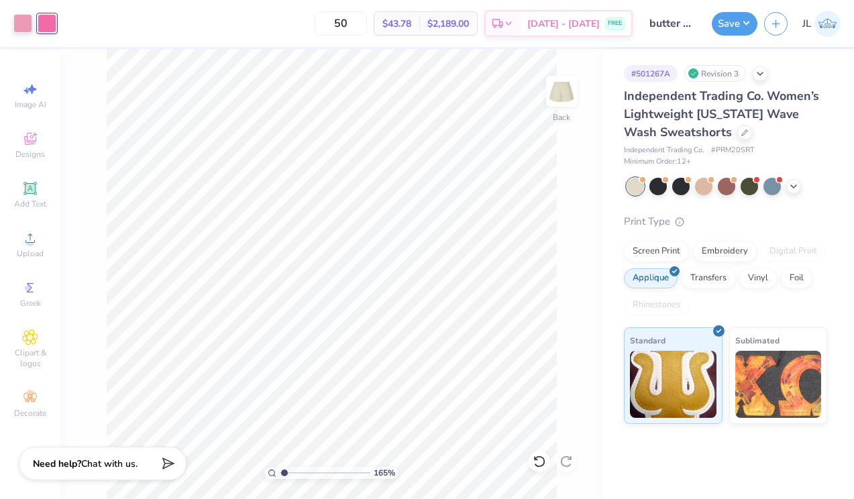
type input "1"
drag, startPoint x: 284, startPoint y: 469, endPoint x: 266, endPoint y: 467, distance: 18.2
click at [280, 467] on input "range" at bounding box center [325, 473] width 91 height 12
click at [25, 27] on div at bounding box center [22, 22] width 19 height 19
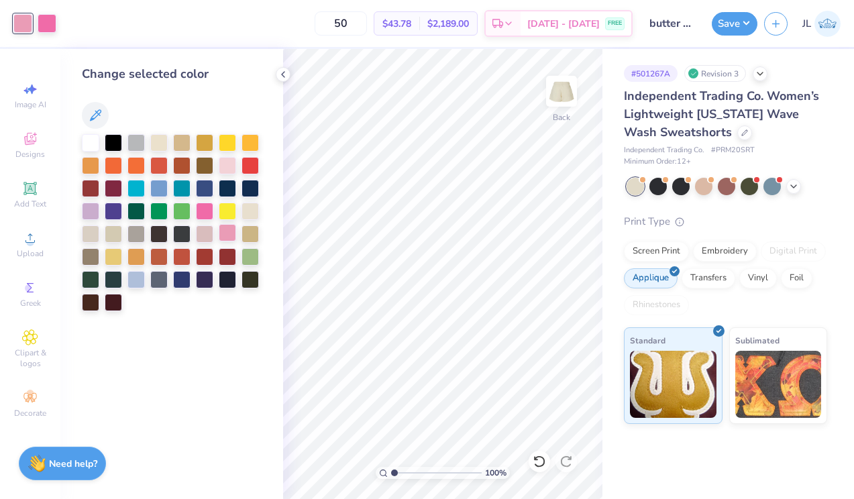
click at [223, 230] on div at bounding box center [227, 232] width 17 height 17
click at [197, 228] on div at bounding box center [204, 232] width 17 height 17
click at [231, 229] on div at bounding box center [227, 232] width 17 height 17
click at [227, 164] on div at bounding box center [227, 164] width 17 height 17
click at [229, 228] on div at bounding box center [227, 232] width 17 height 17
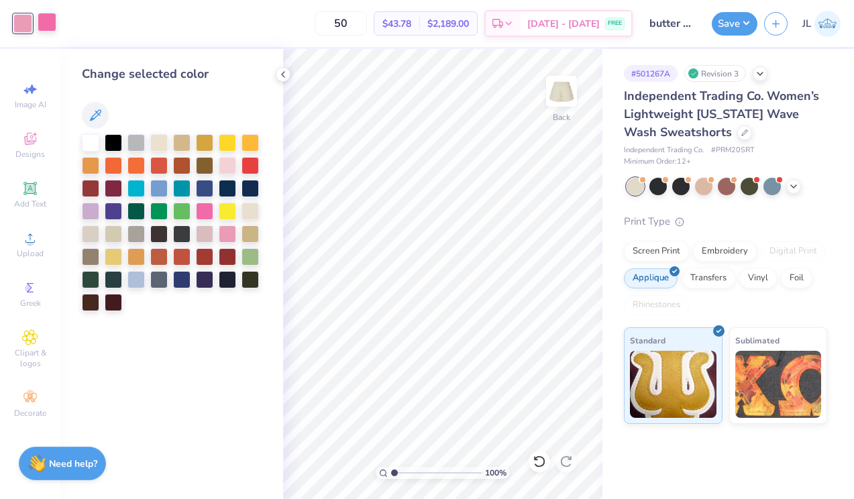
click at [48, 27] on div at bounding box center [47, 22] width 19 height 19
click at [201, 211] on div at bounding box center [204, 209] width 17 height 17
click at [722, 27] on button "Save" at bounding box center [734, 21] width 46 height 23
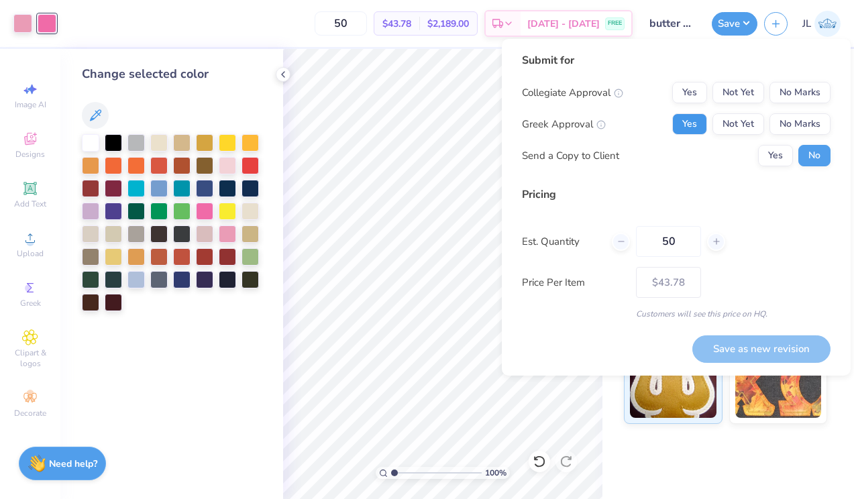
click at [703, 120] on button "Yes" at bounding box center [689, 123] width 35 height 21
click at [779, 84] on button "No Marks" at bounding box center [799, 92] width 61 height 21
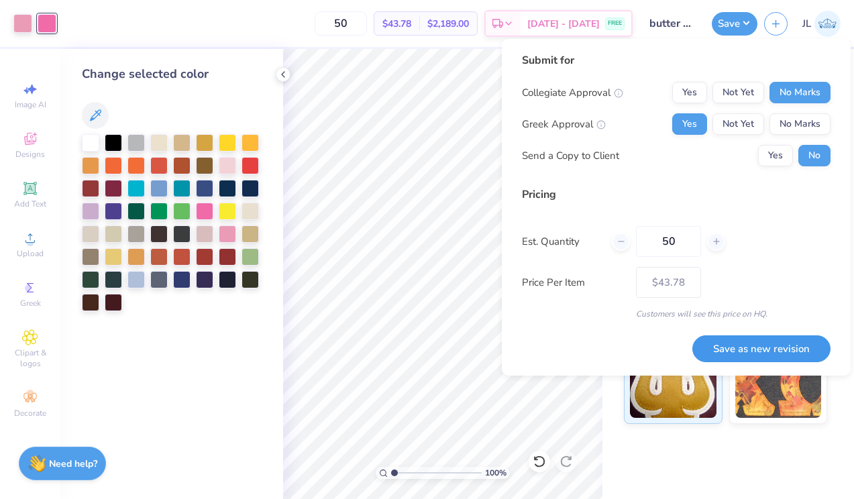
click at [752, 341] on button "Save as new revision" at bounding box center [761, 348] width 138 height 27
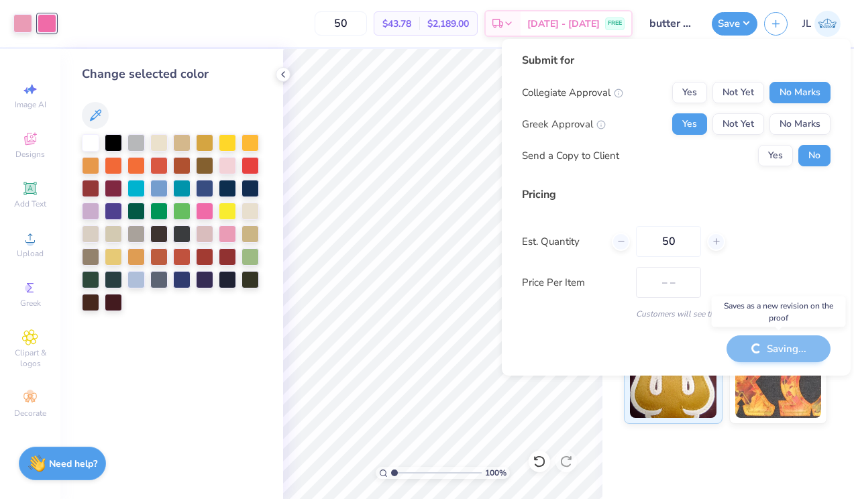
type input "$43.78"
